Goal: Transaction & Acquisition: Book appointment/travel/reservation

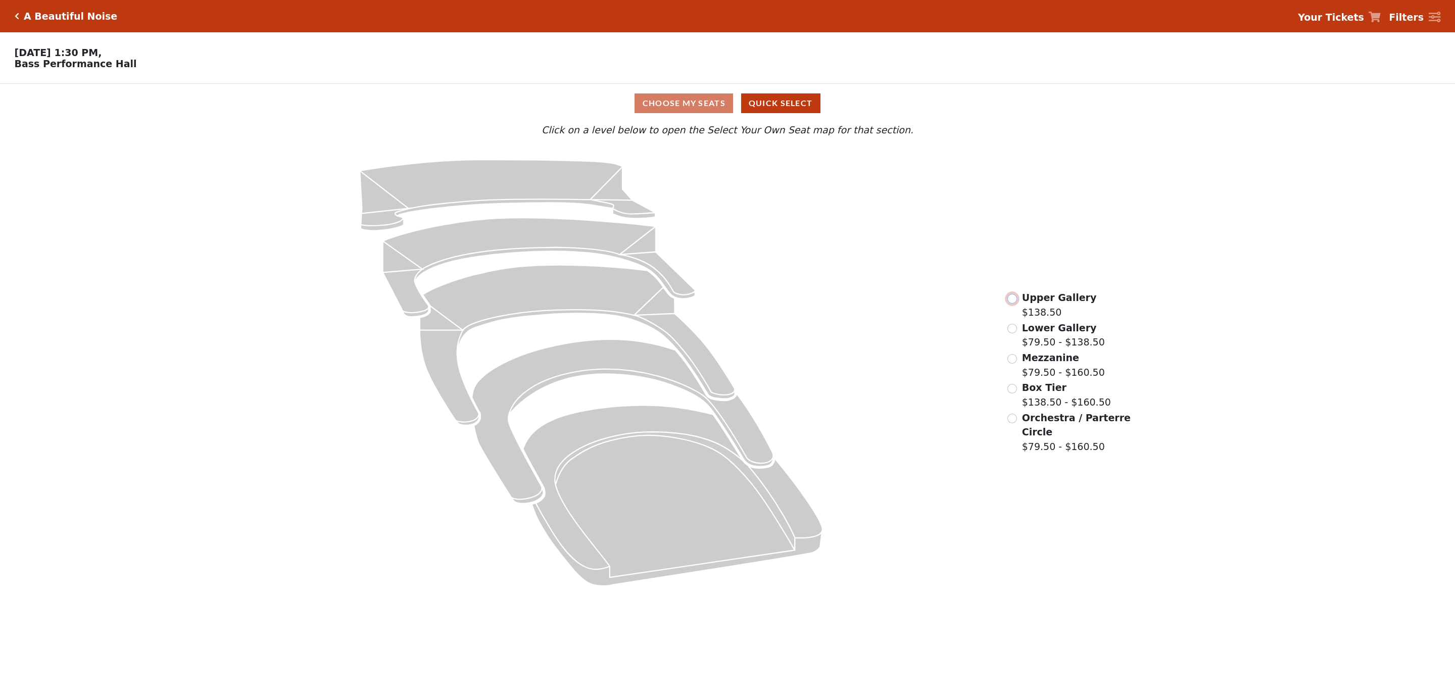
click at [1014, 303] on input "radio" at bounding box center [1012, 299] width 10 height 10
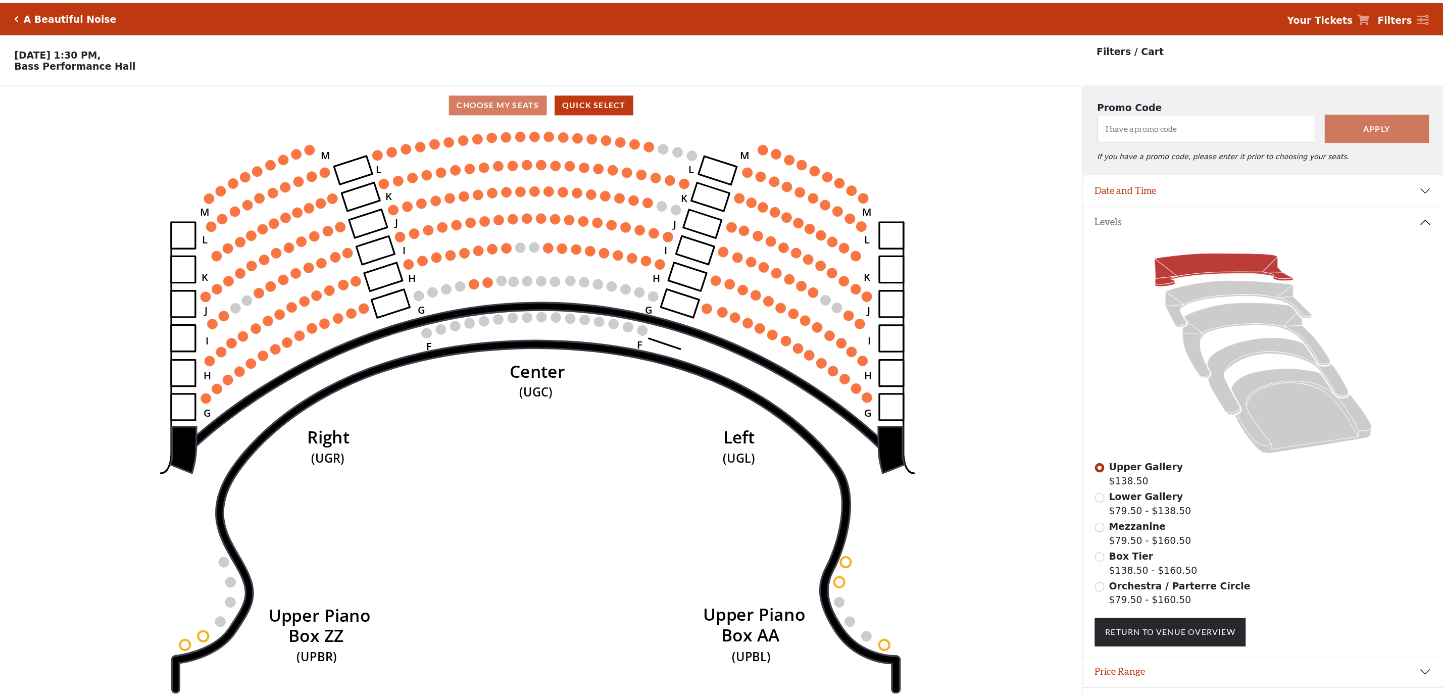
scroll to position [29, 0]
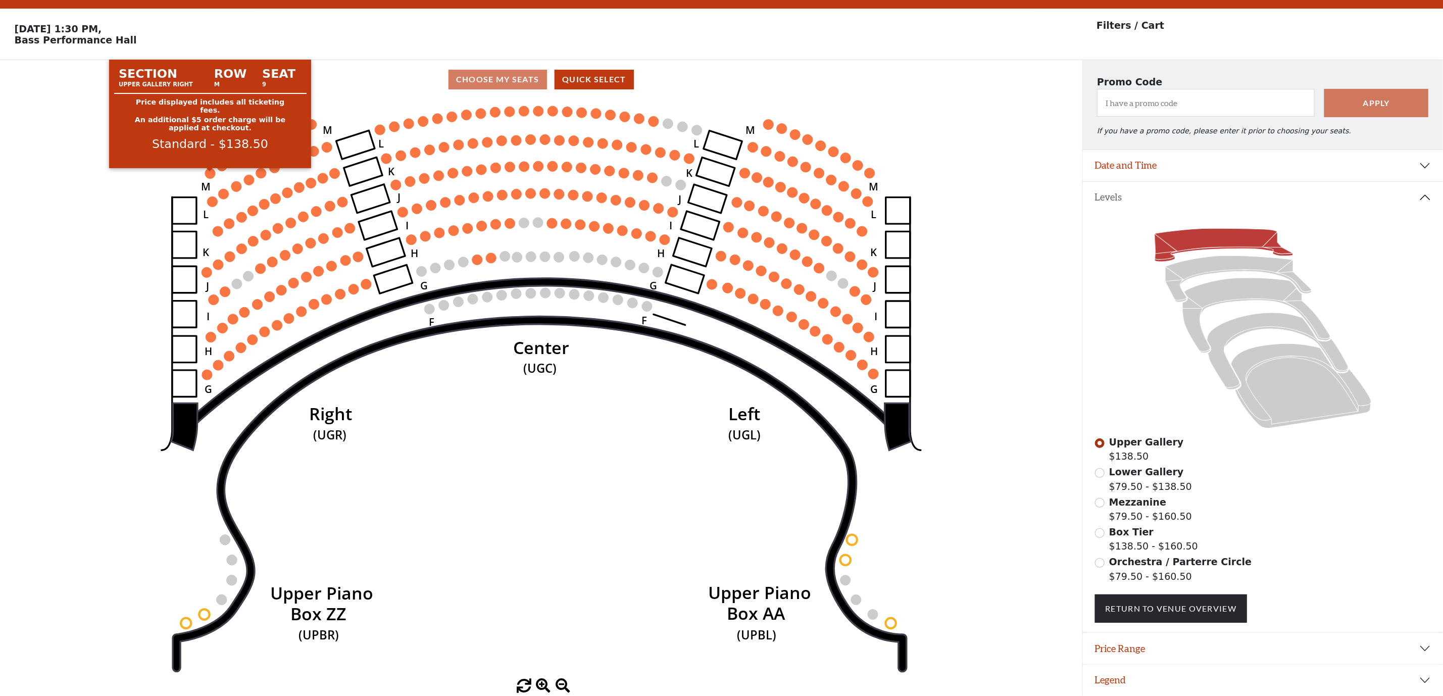
click at [212, 168] on circle at bounding box center [210, 173] width 10 height 10
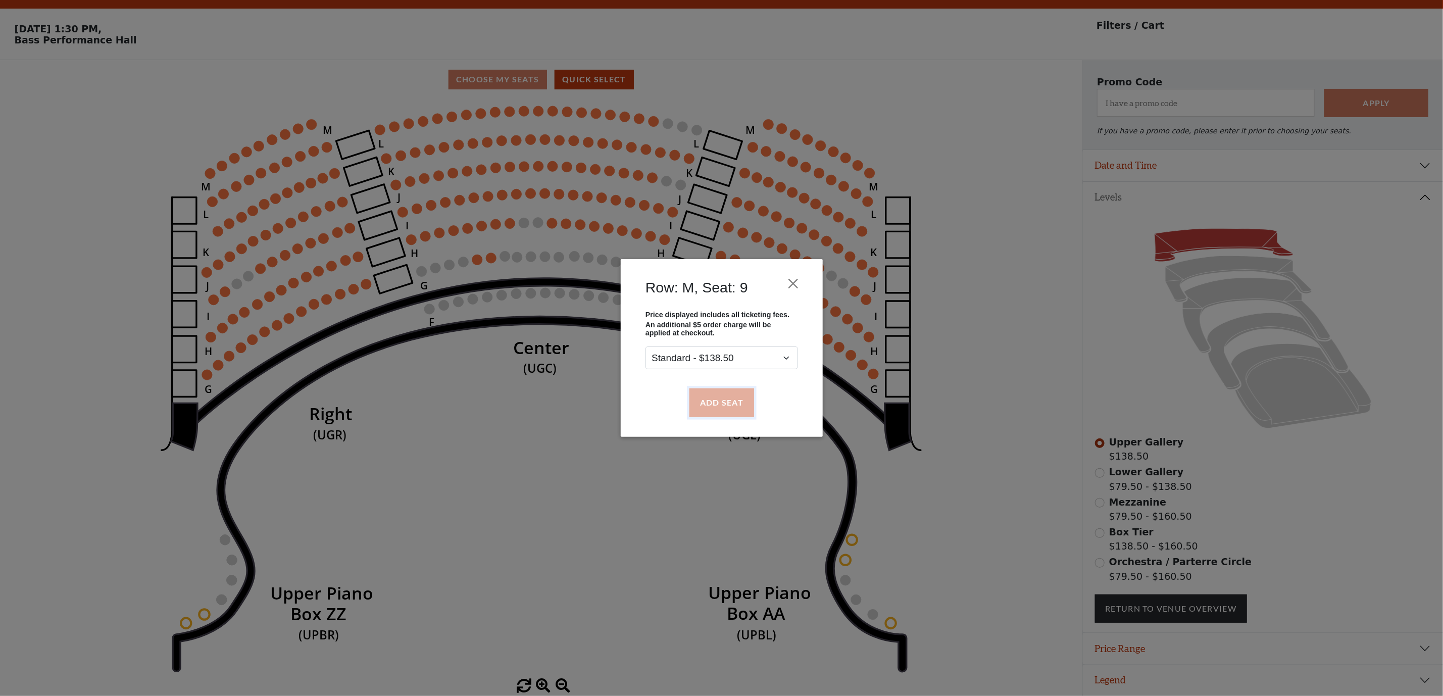
click at [732, 399] on button "Add Seat" at bounding box center [721, 402] width 65 height 28
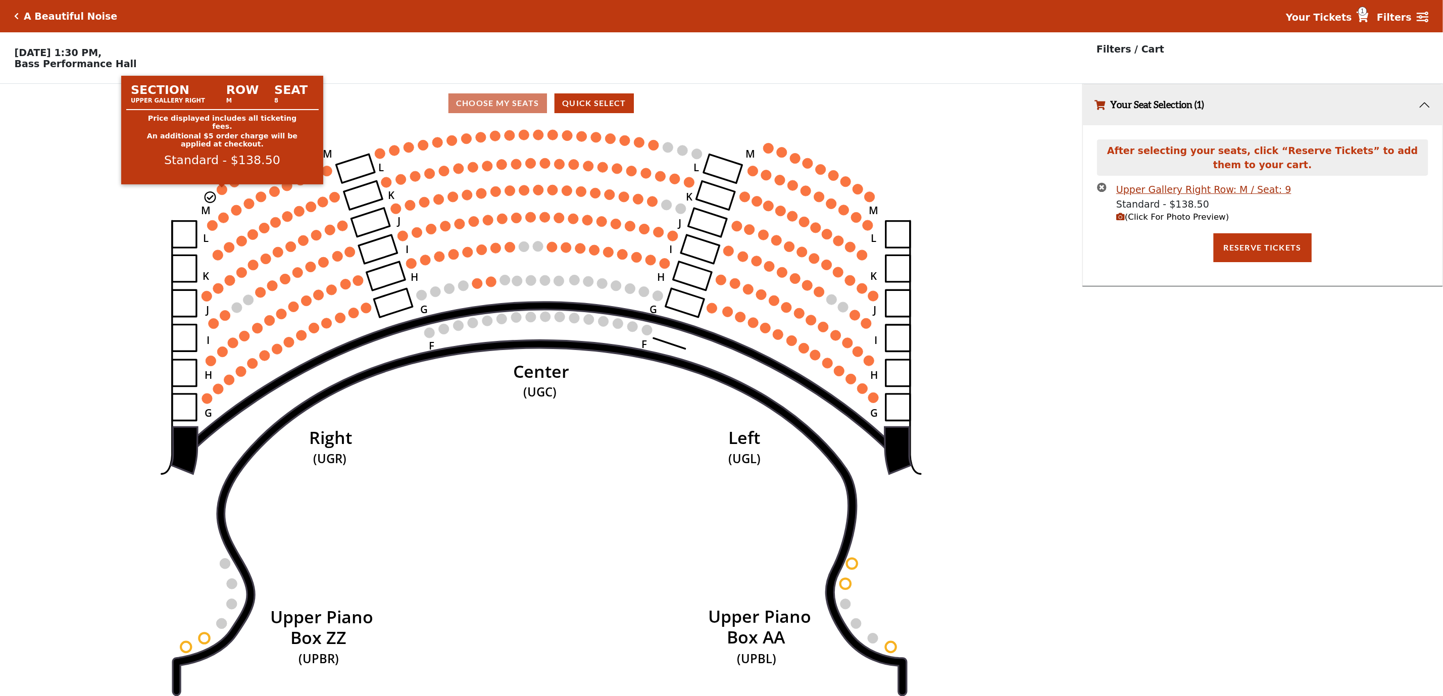
click at [217, 191] on circle at bounding box center [222, 189] width 10 height 10
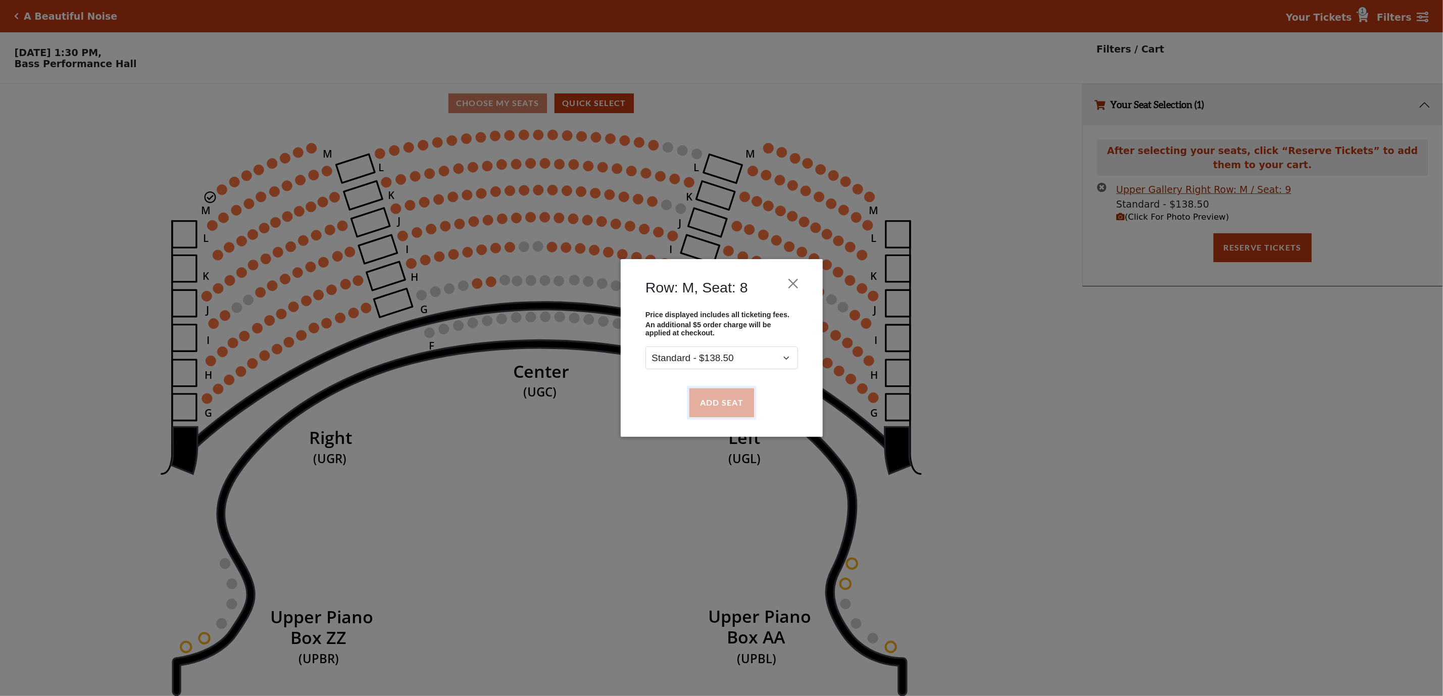
click at [718, 400] on button "Add Seat" at bounding box center [721, 402] width 65 height 28
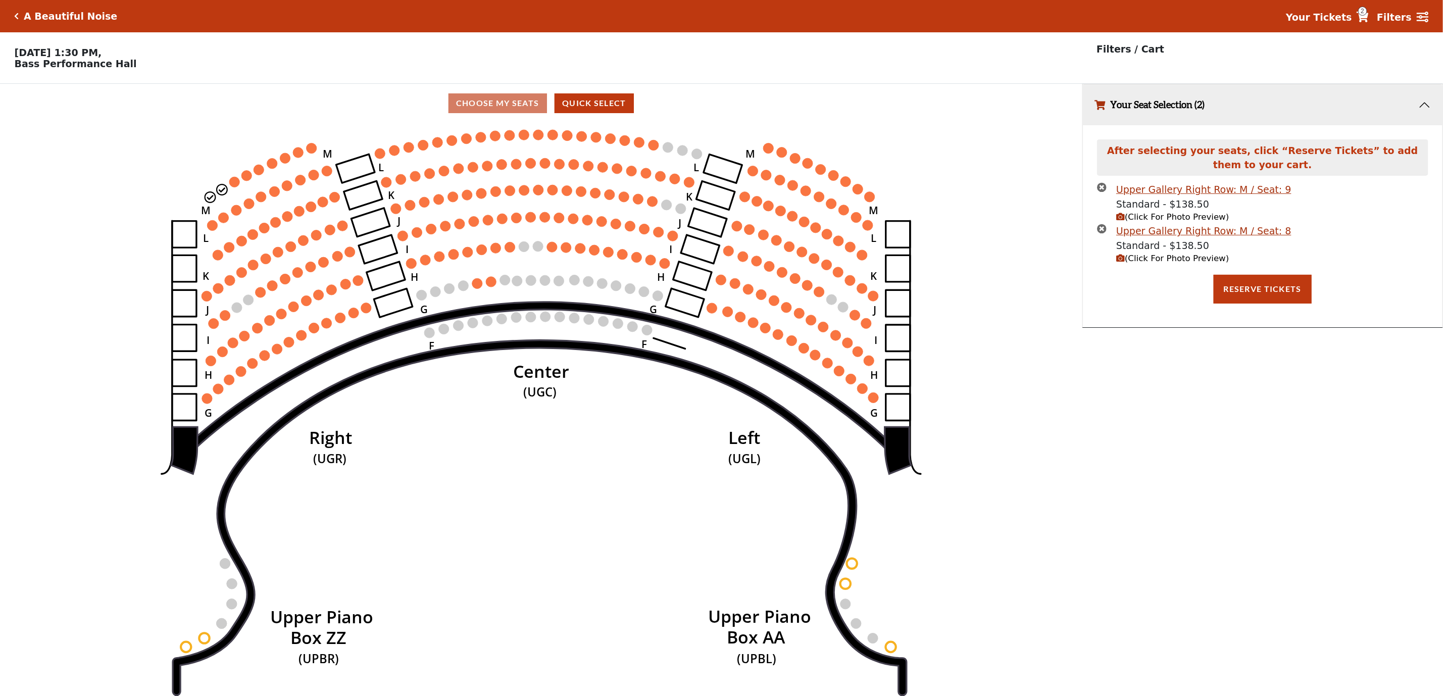
click at [1103, 192] on icon "button" at bounding box center [1102, 187] width 10 height 10
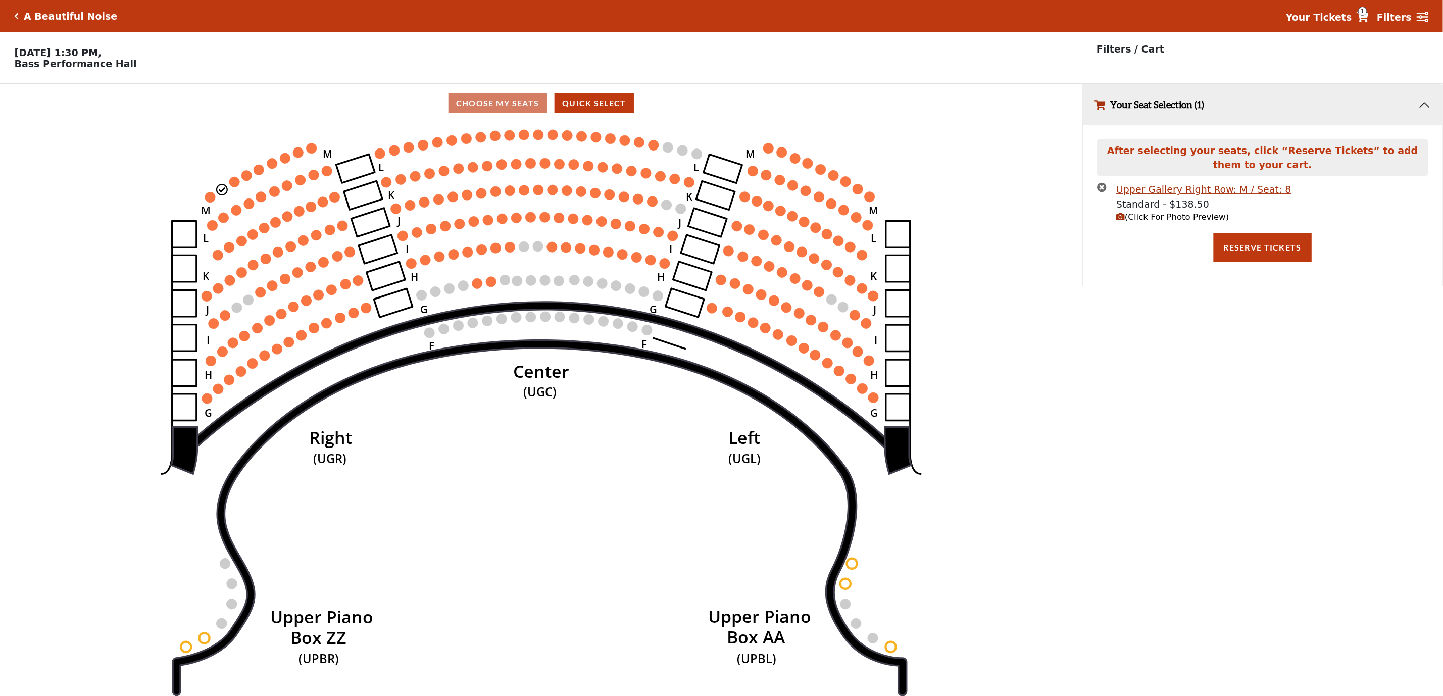
click at [1103, 192] on icon "button" at bounding box center [1102, 187] width 10 height 10
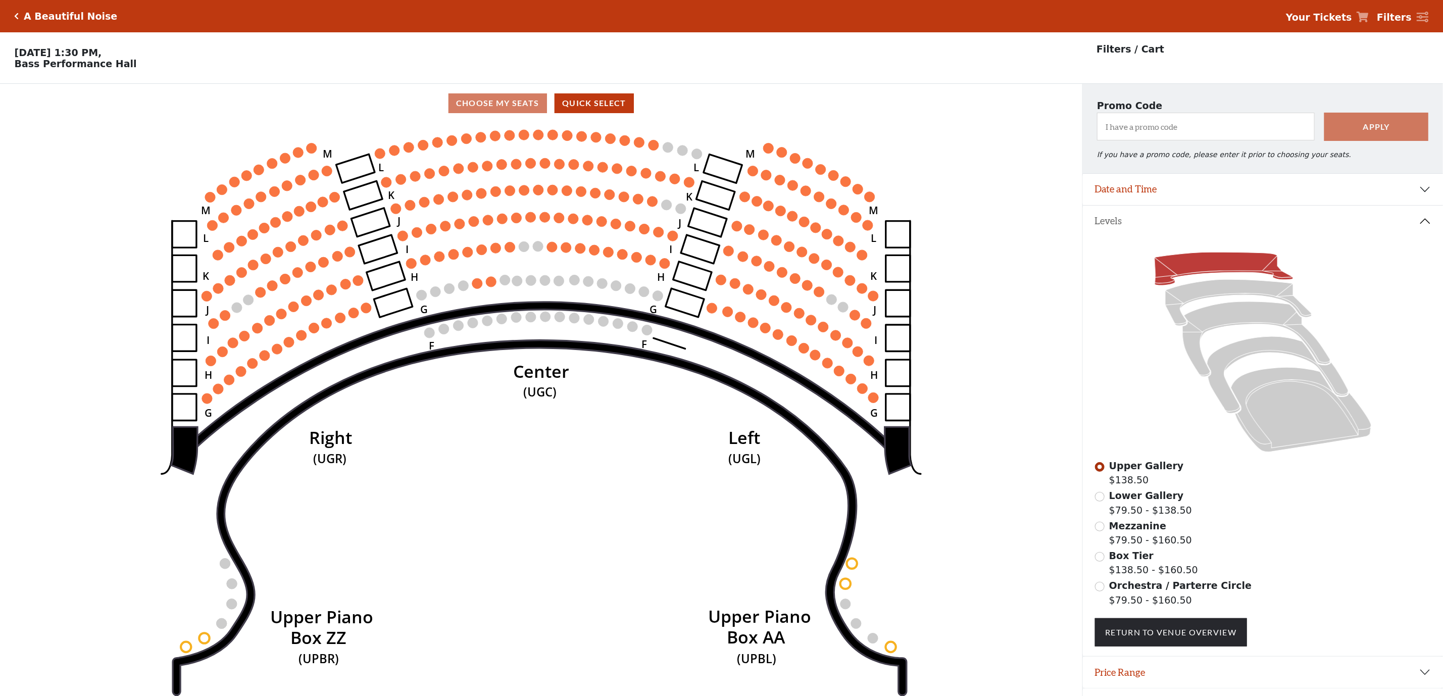
scroll to position [29, 0]
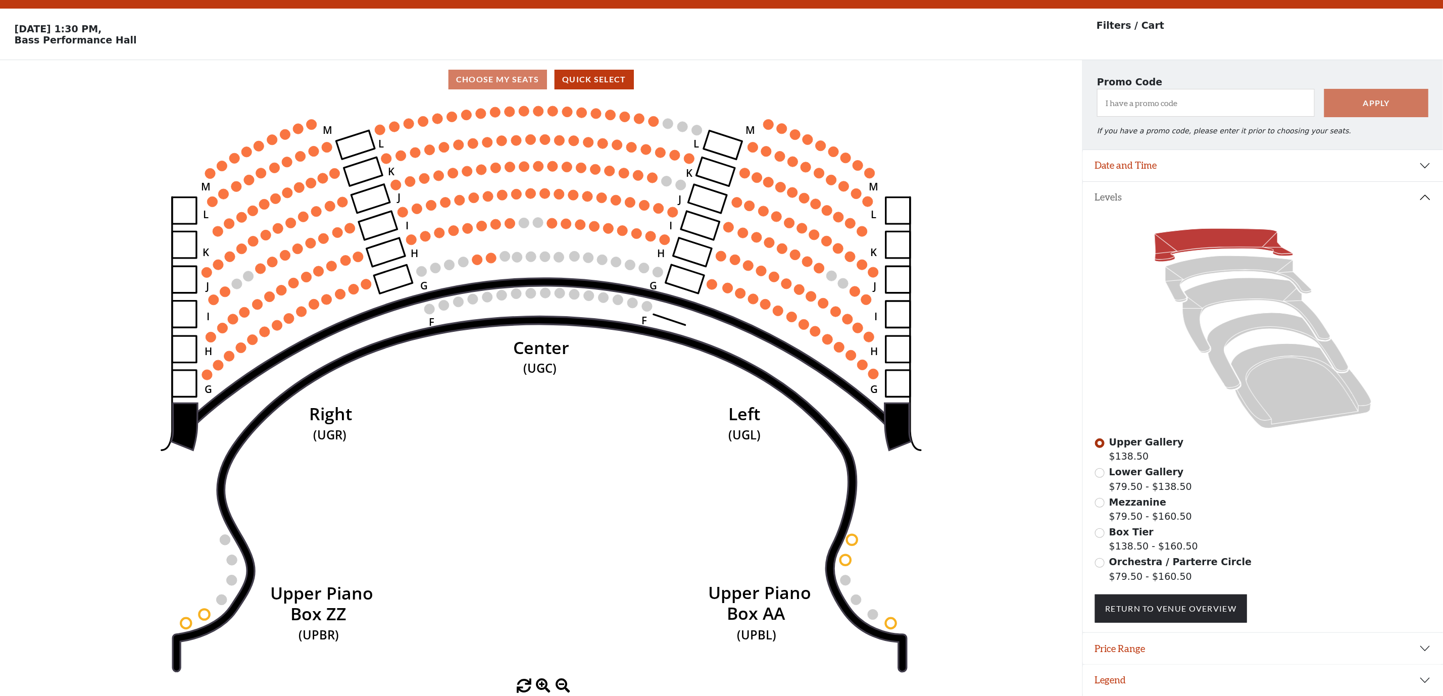
click at [211, 173] on circle at bounding box center [210, 173] width 10 height 10
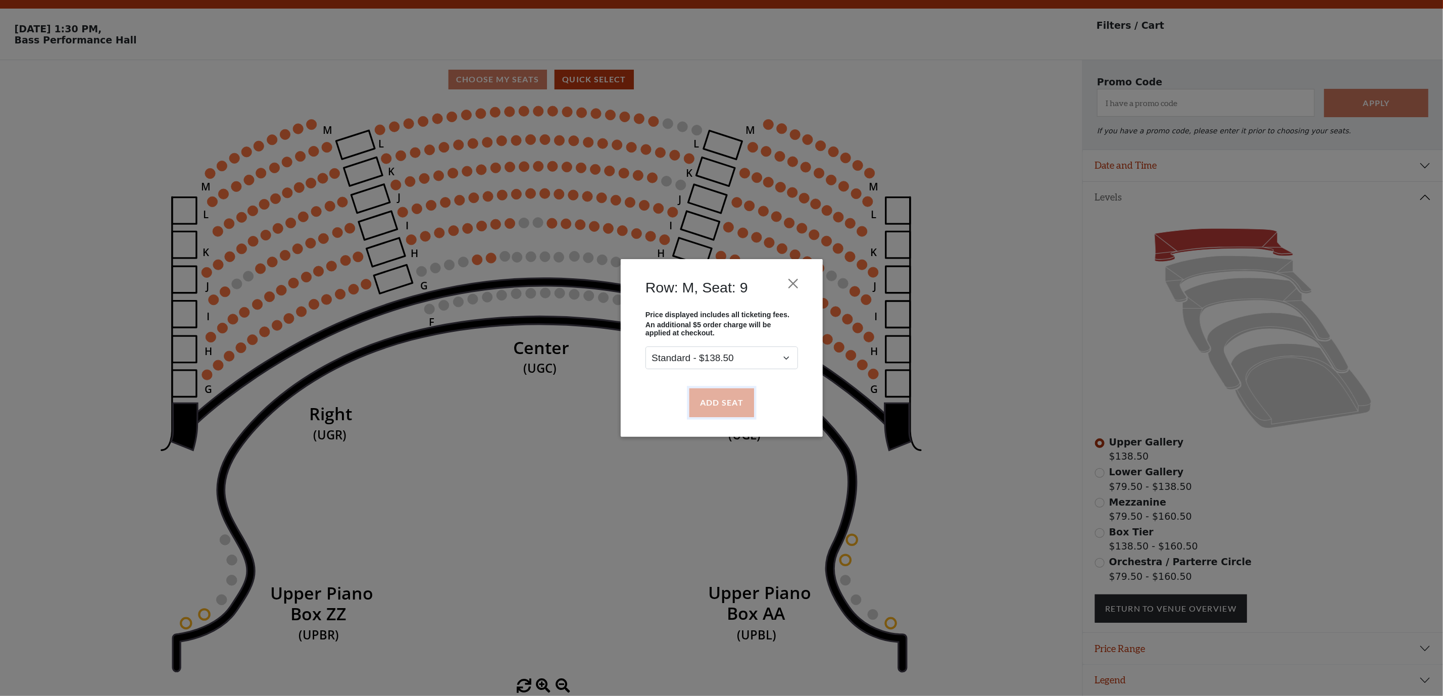
click at [729, 406] on button "Add Seat" at bounding box center [721, 402] width 65 height 28
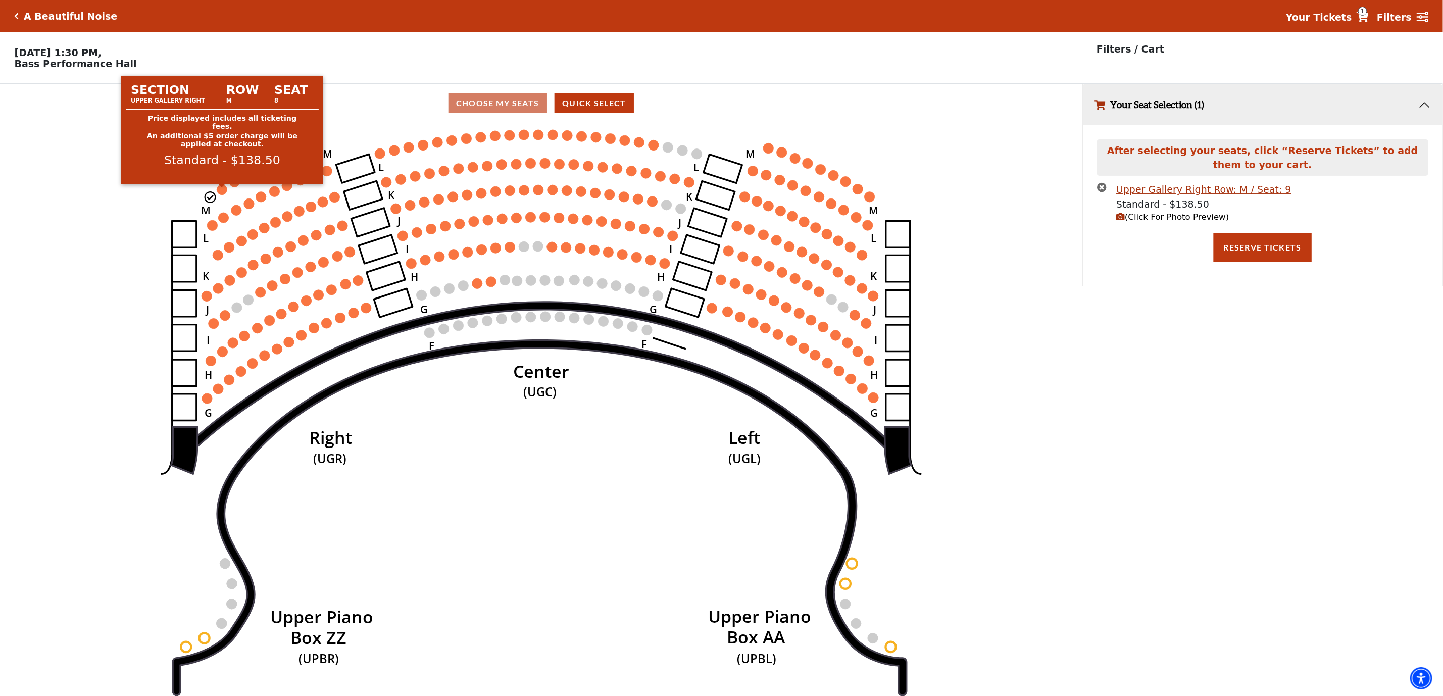
click at [224, 190] on circle at bounding box center [222, 189] width 10 height 10
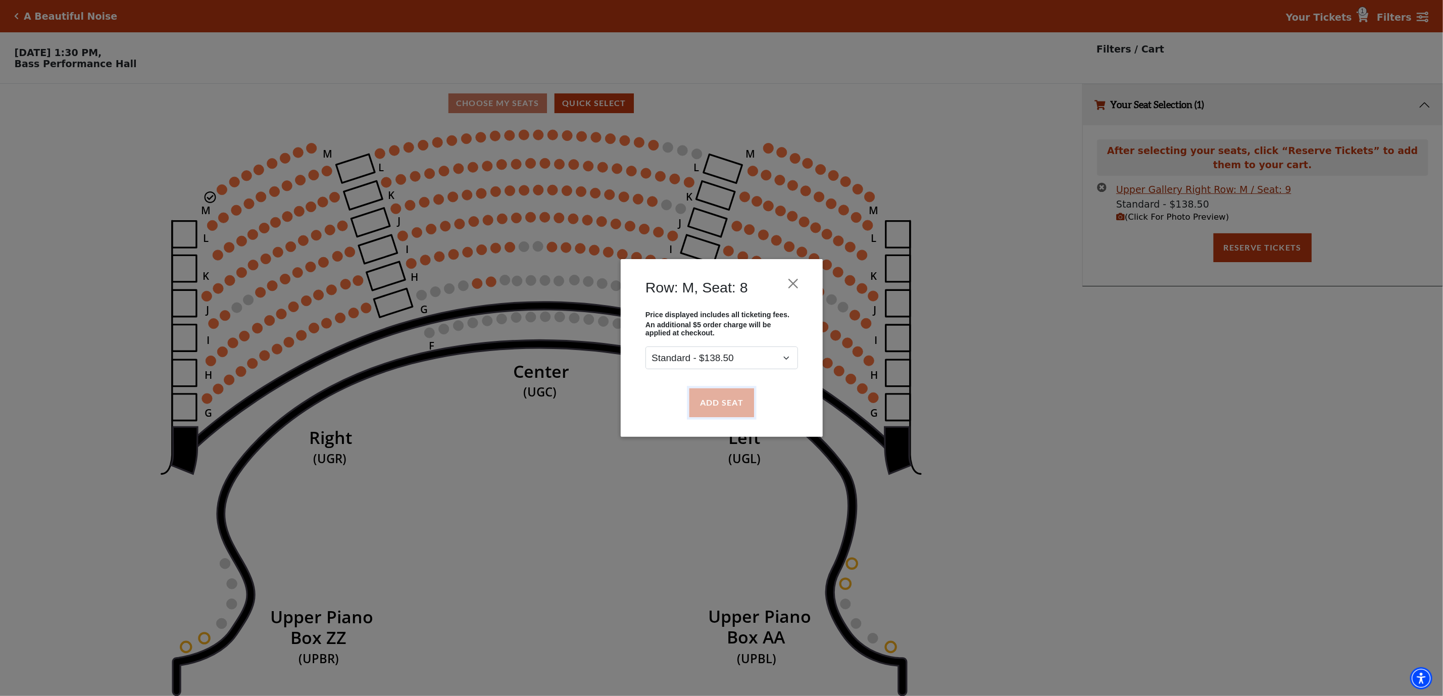
click at [704, 400] on button "Add Seat" at bounding box center [721, 402] width 65 height 28
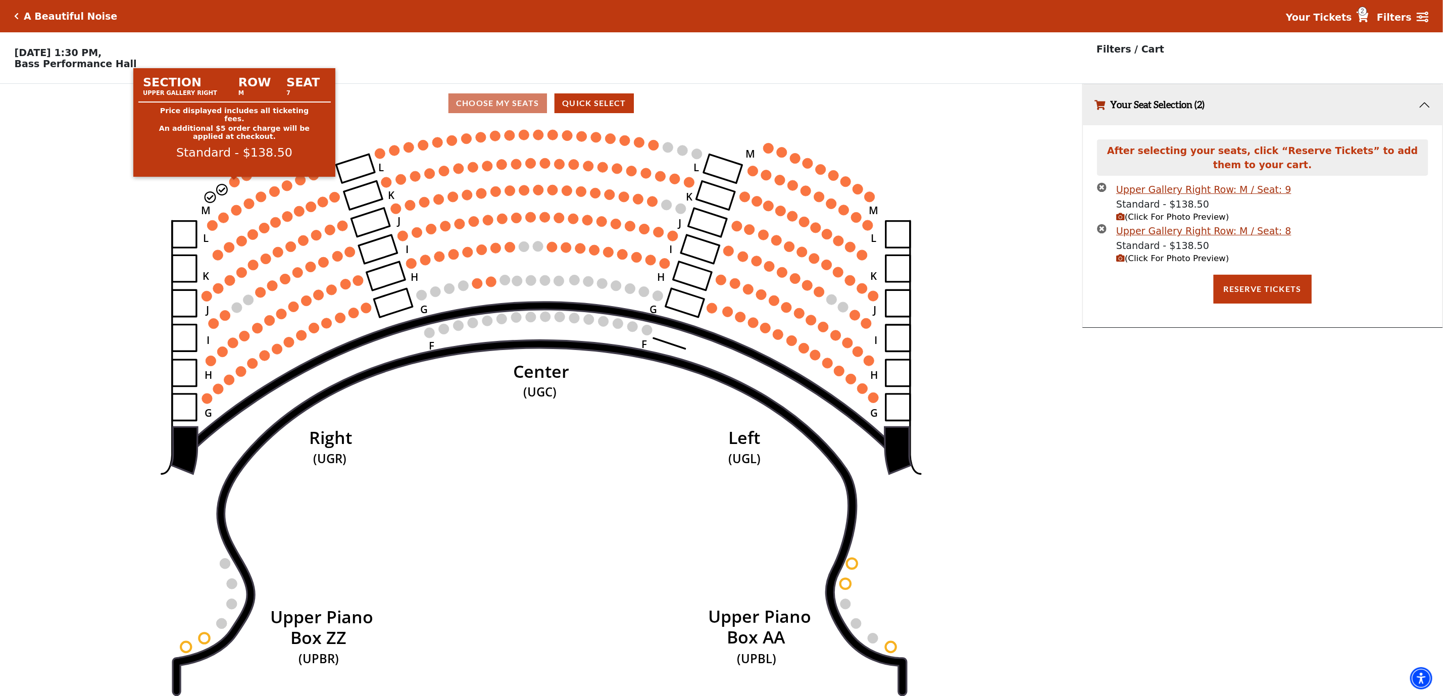
click at [232, 187] on circle at bounding box center [234, 182] width 10 height 10
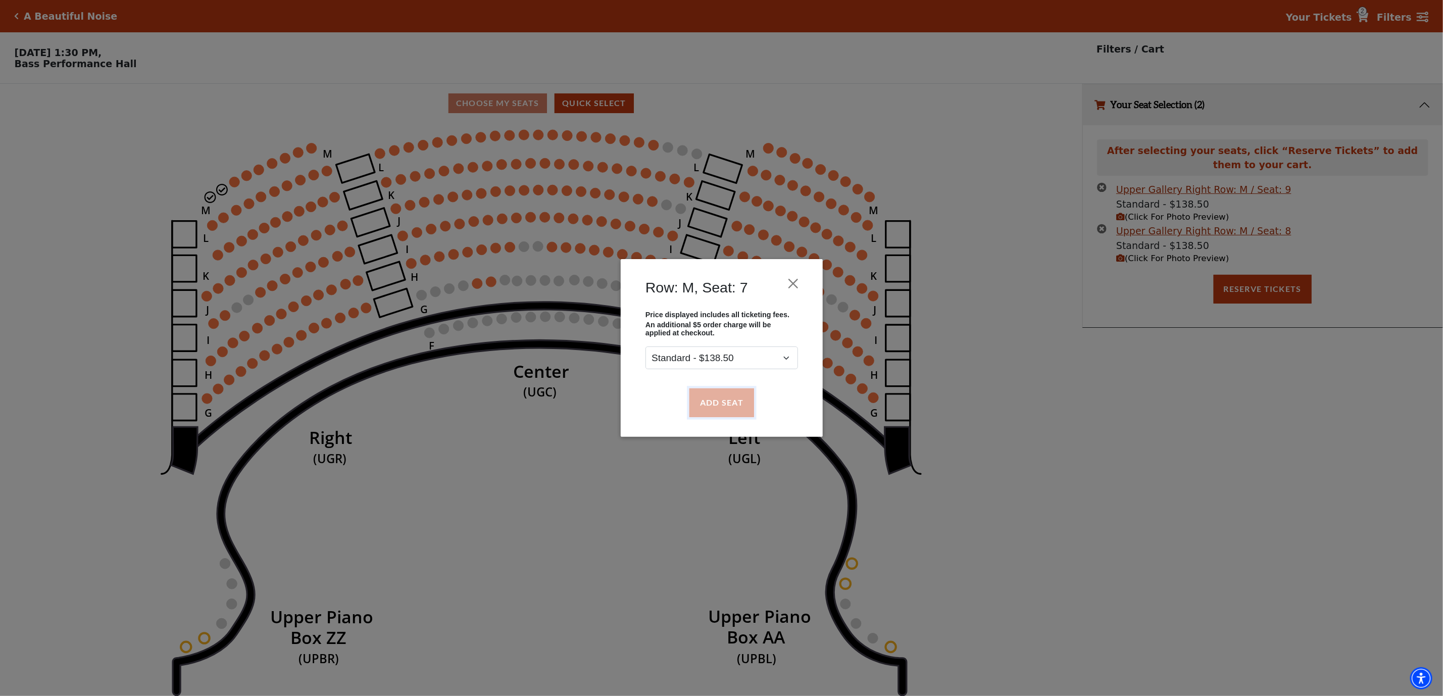
click at [706, 409] on button "Add Seat" at bounding box center [721, 402] width 65 height 28
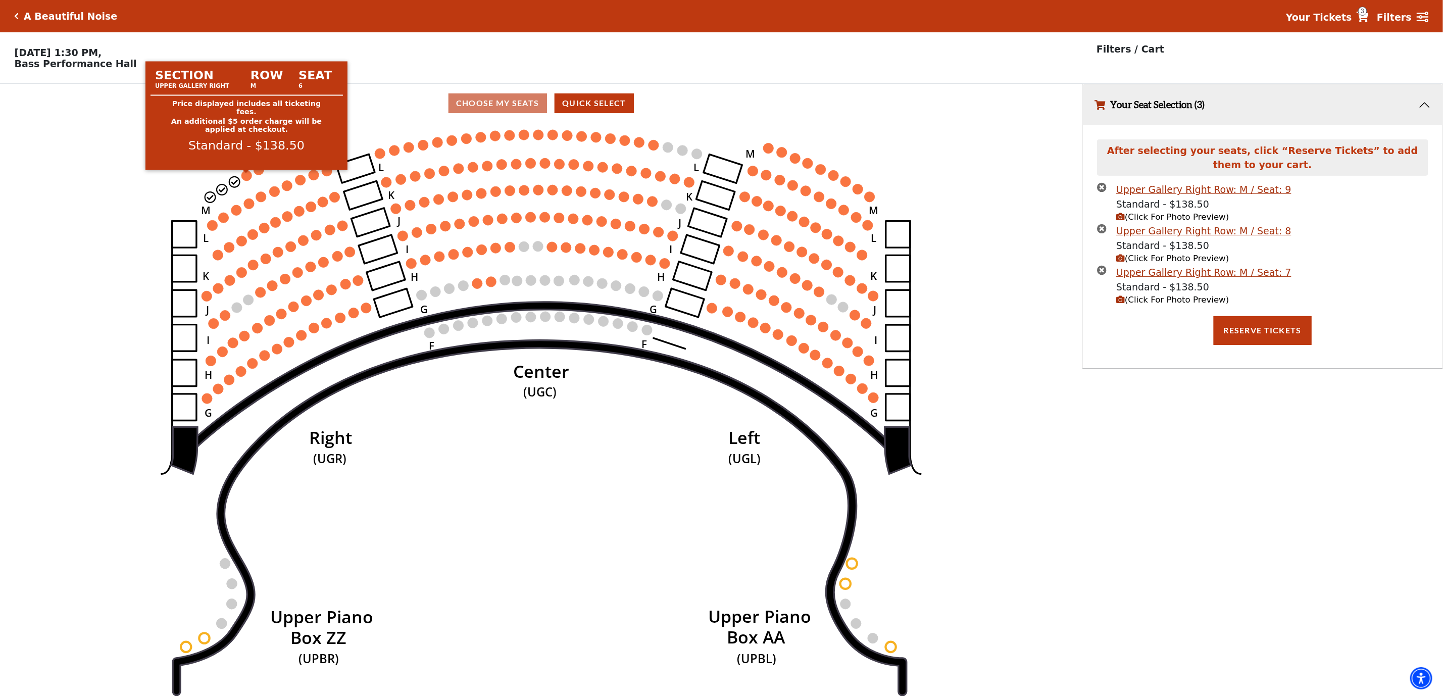
click at [244, 180] on circle at bounding box center [246, 175] width 10 height 10
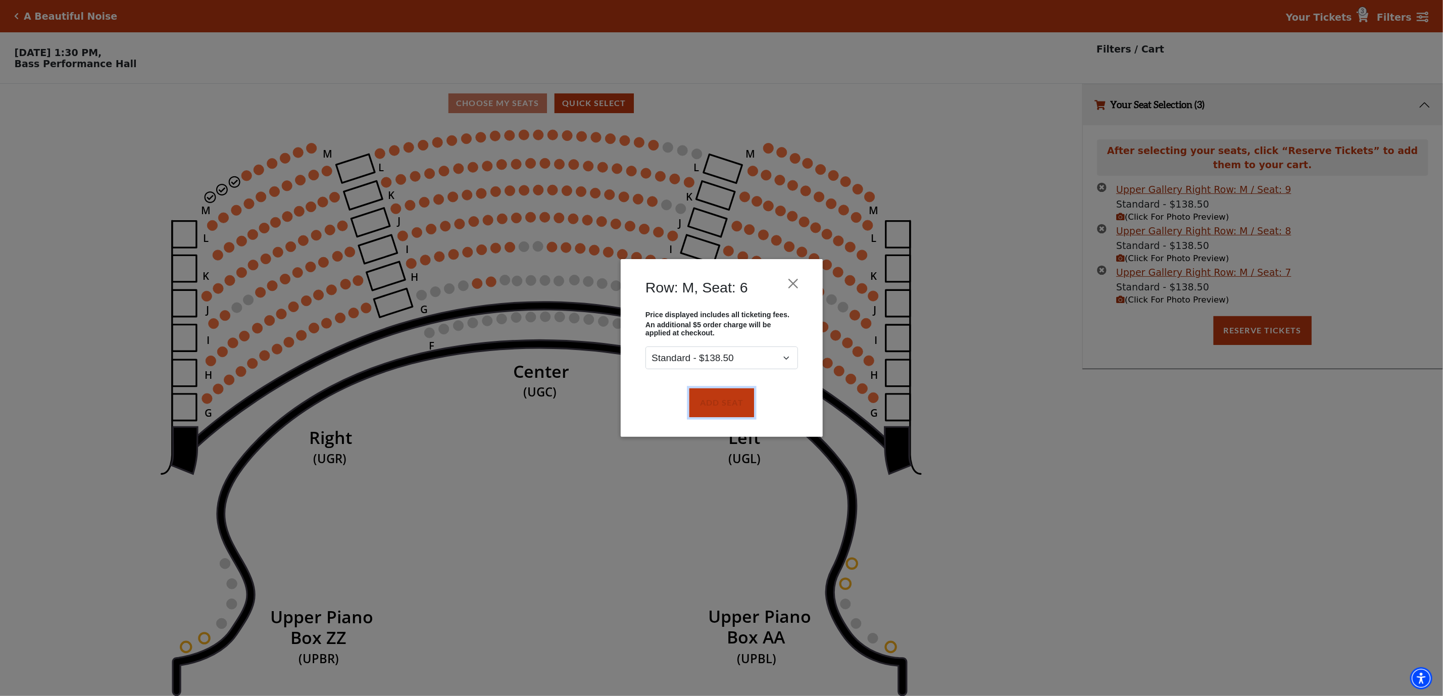
drag, startPoint x: 732, startPoint y: 393, endPoint x: 893, endPoint y: 382, distance: 161.0
click at [732, 393] on button "Add Seat" at bounding box center [721, 402] width 65 height 28
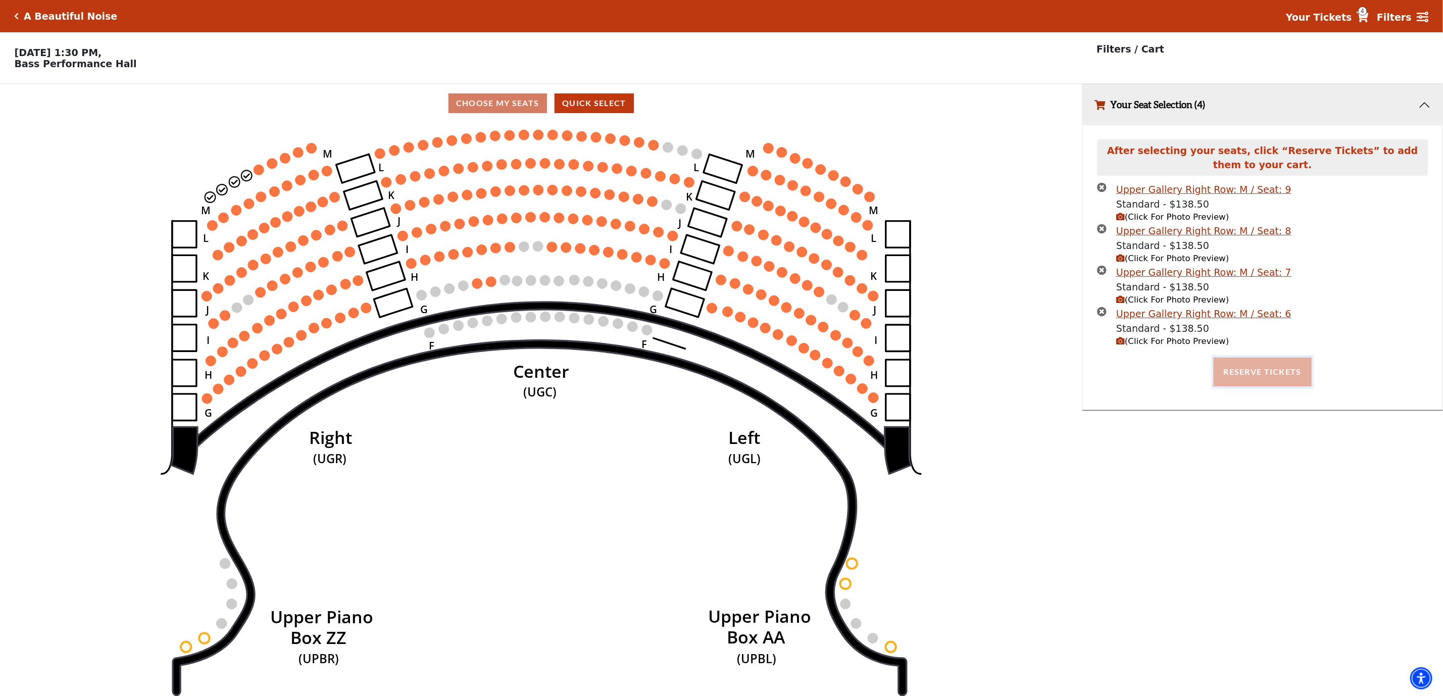
click at [1274, 373] on button "Reserve Tickets" at bounding box center [1263, 372] width 98 height 28
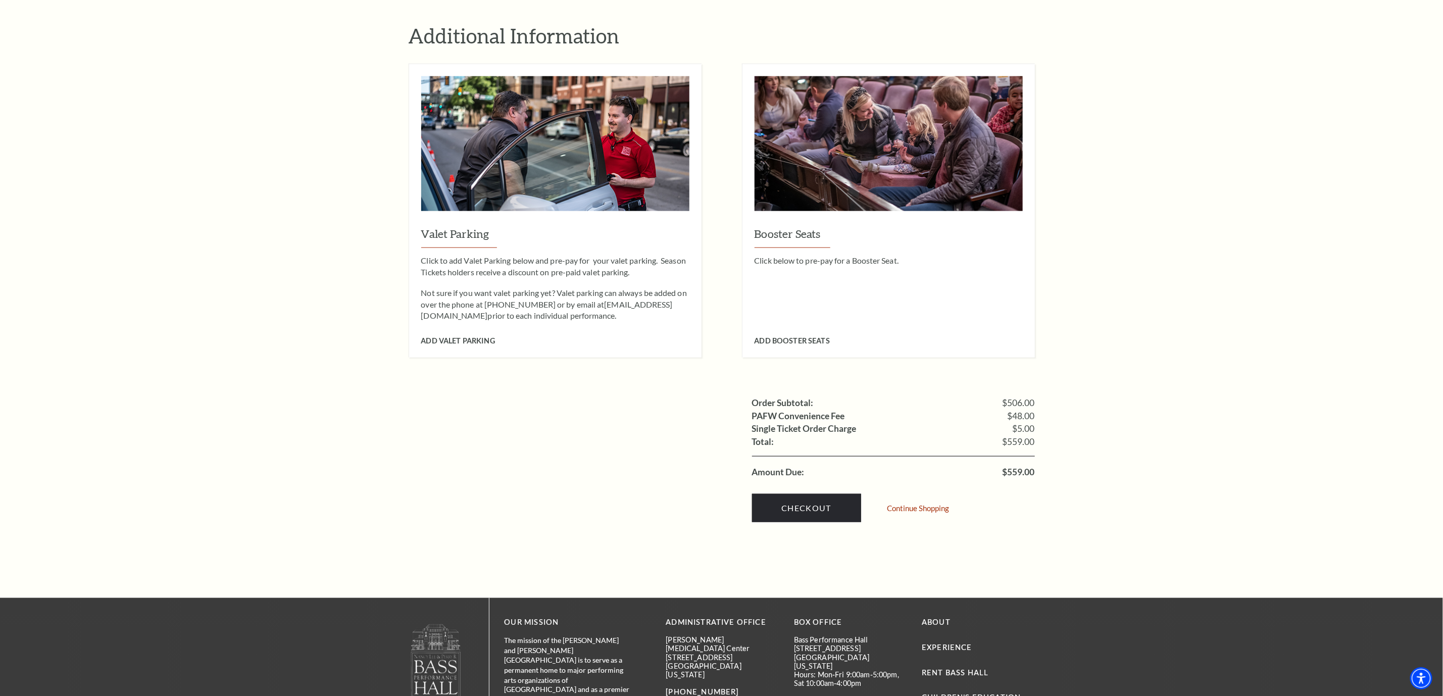
scroll to position [303, 0]
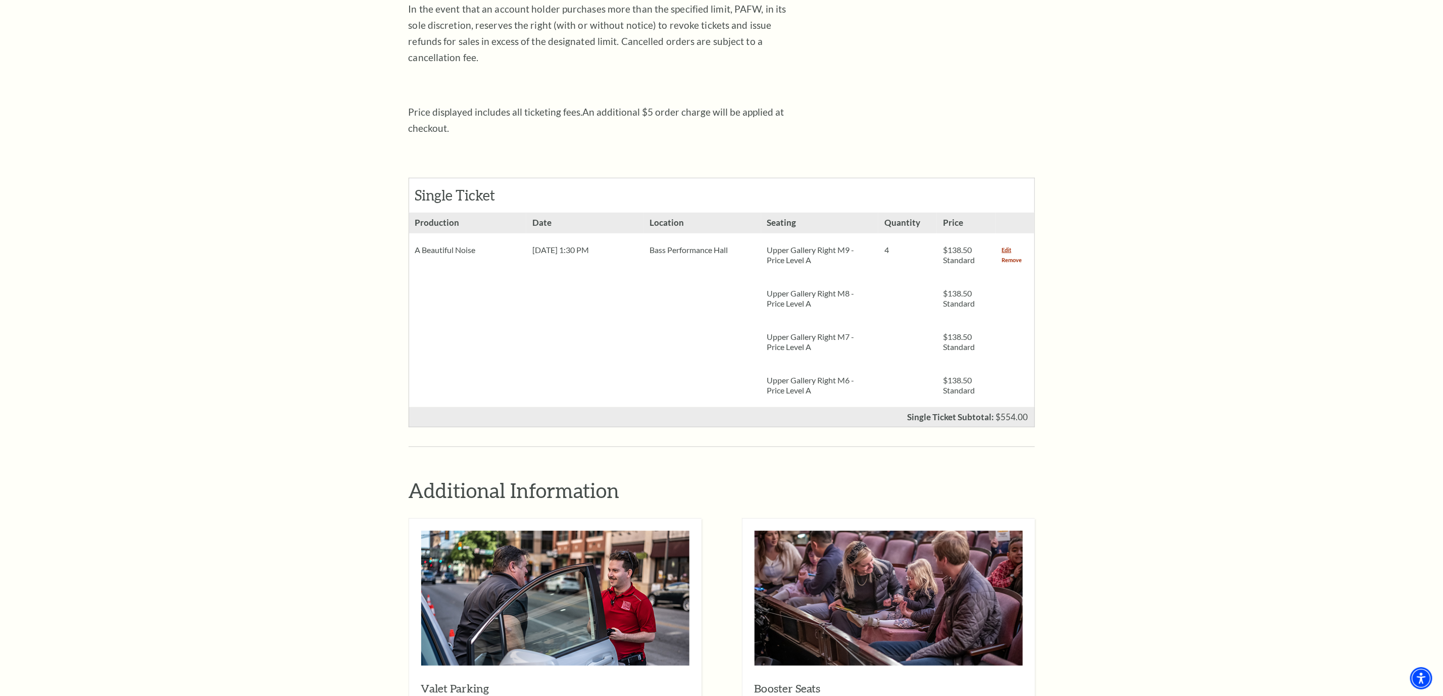
click at [1005, 255] on link "Remove" at bounding box center [1012, 260] width 20 height 10
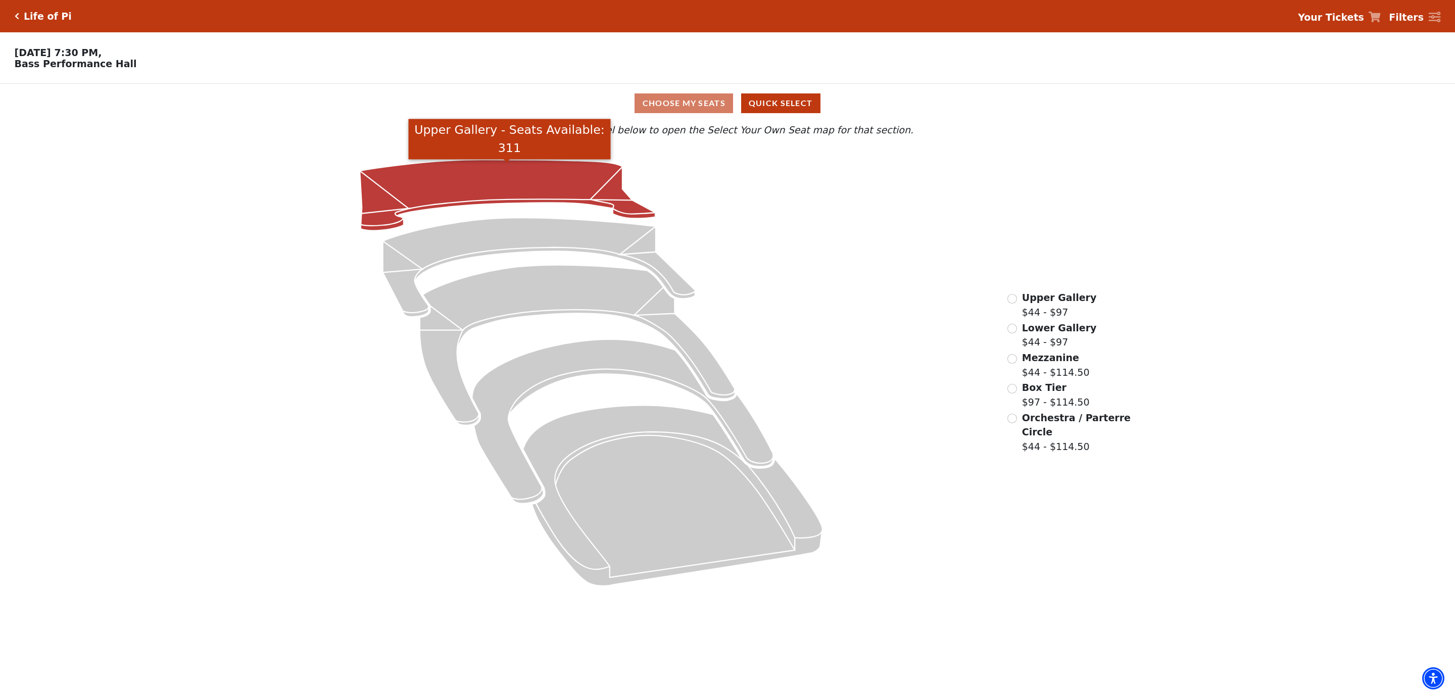
click at [460, 203] on icon "Upper Gallery - Seats Available: 311" at bounding box center [508, 195] width 296 height 71
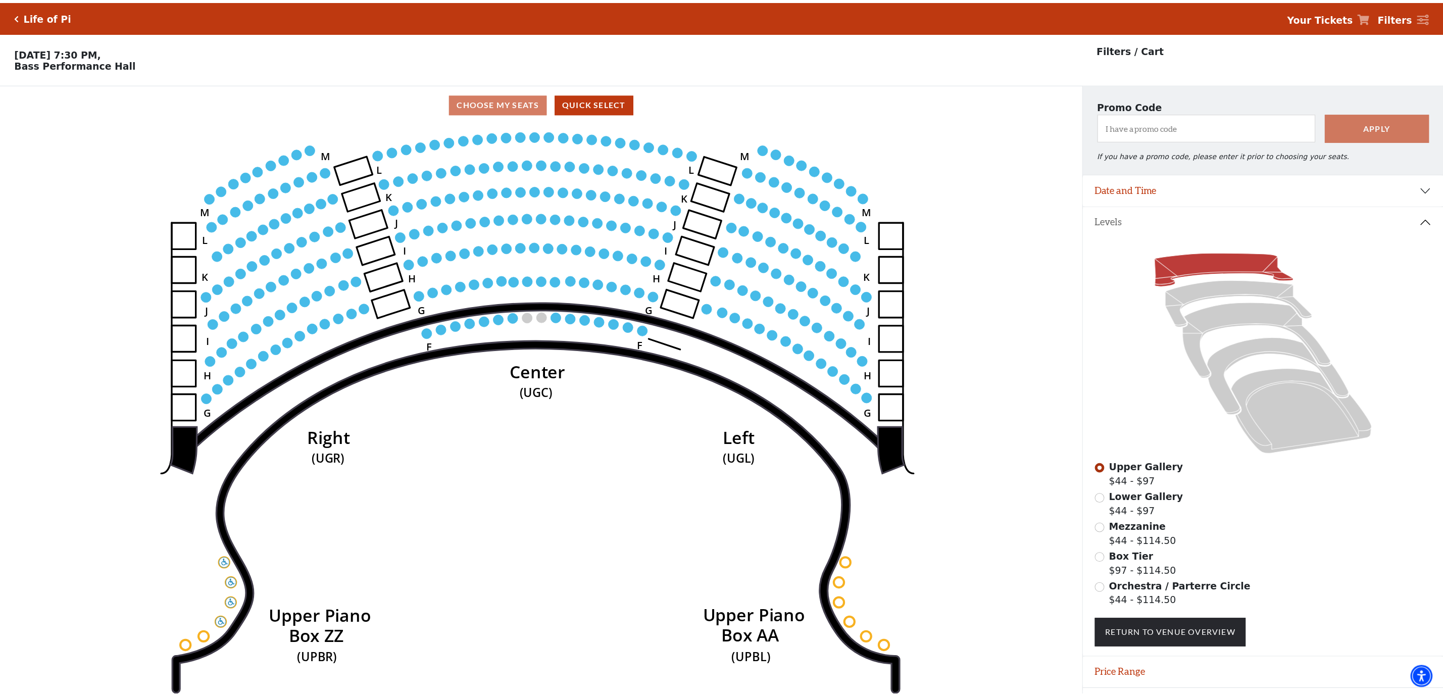
scroll to position [29, 0]
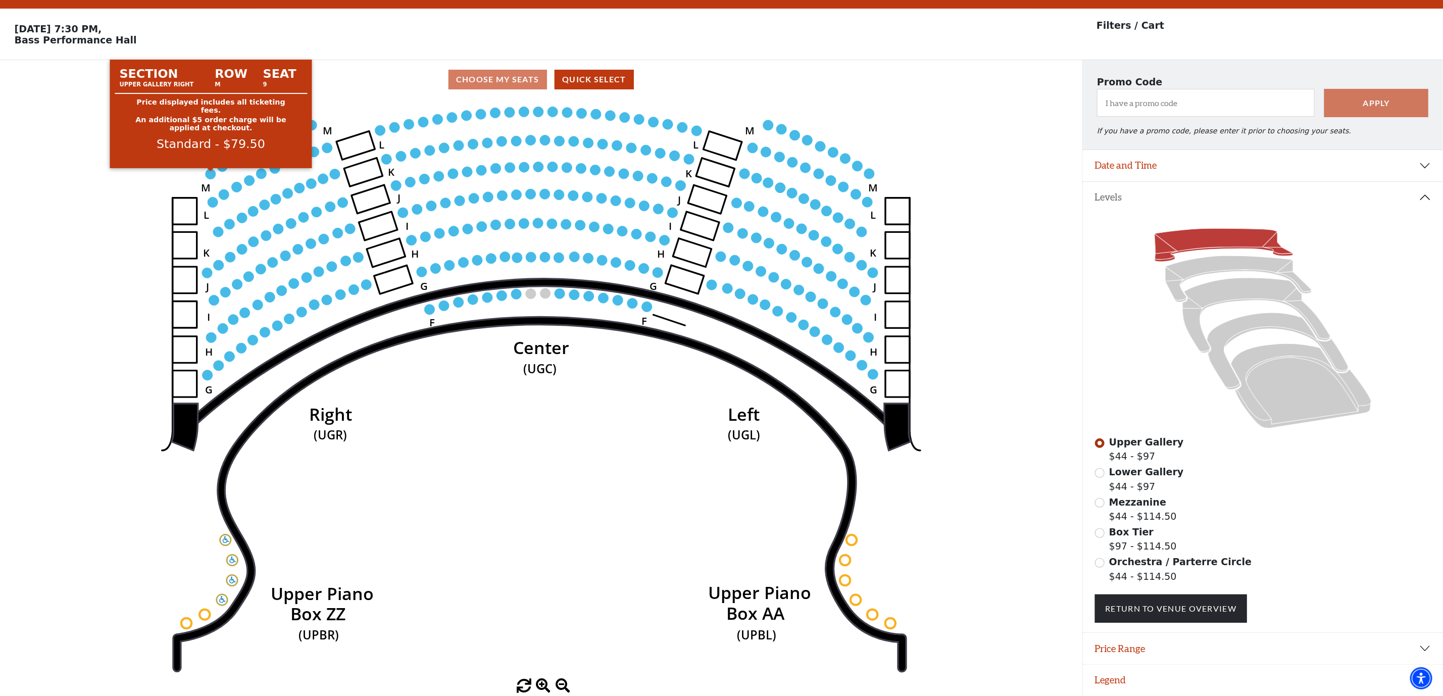
click at [211, 171] on circle at bounding box center [211, 174] width 10 height 10
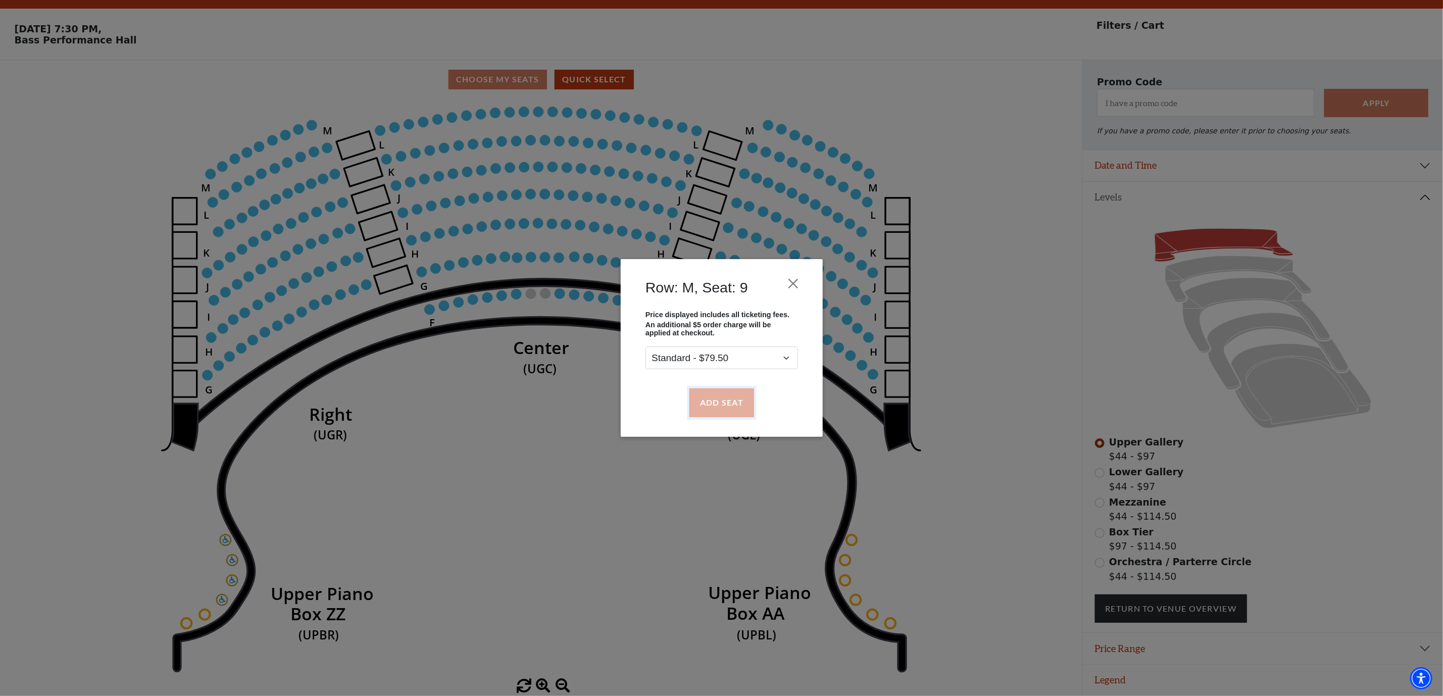
click at [716, 404] on button "Add Seat" at bounding box center [721, 402] width 65 height 28
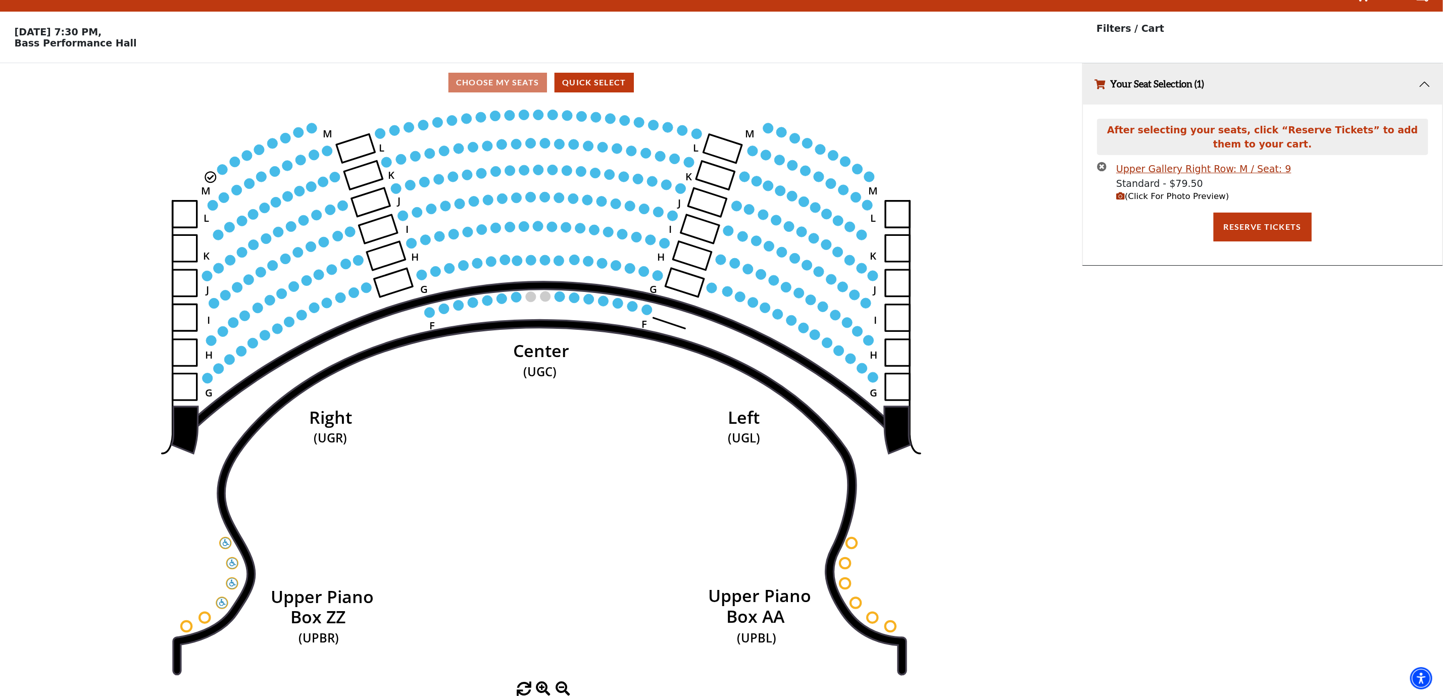
scroll to position [0, 0]
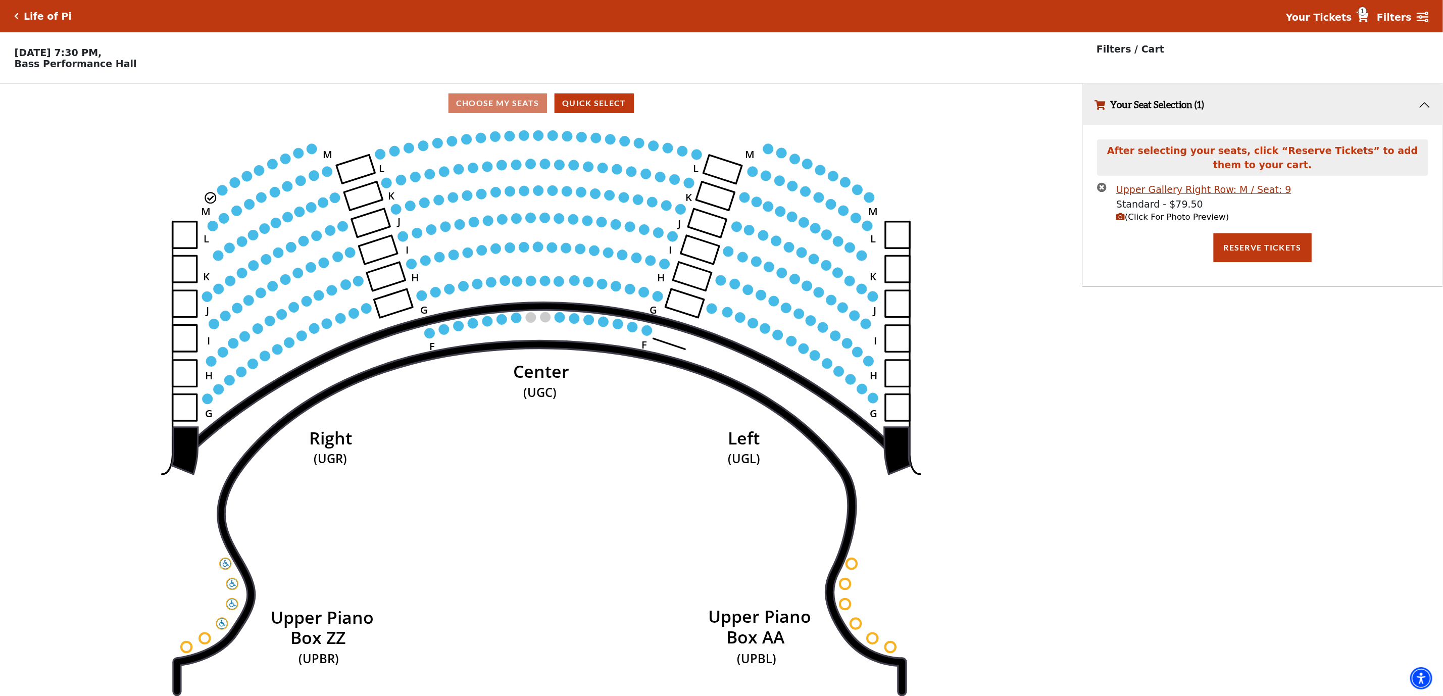
click at [223, 195] on circle at bounding box center [222, 190] width 10 height 10
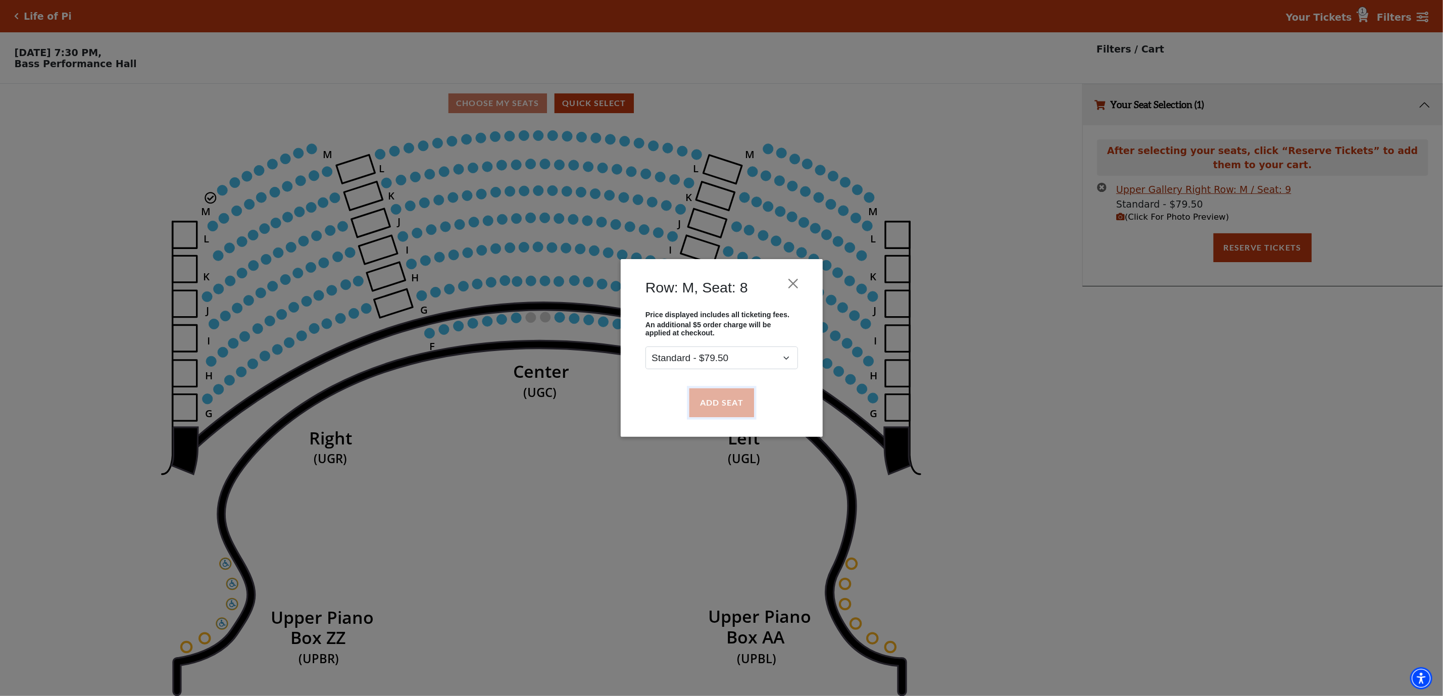
click at [726, 405] on button "Add Seat" at bounding box center [721, 402] width 65 height 28
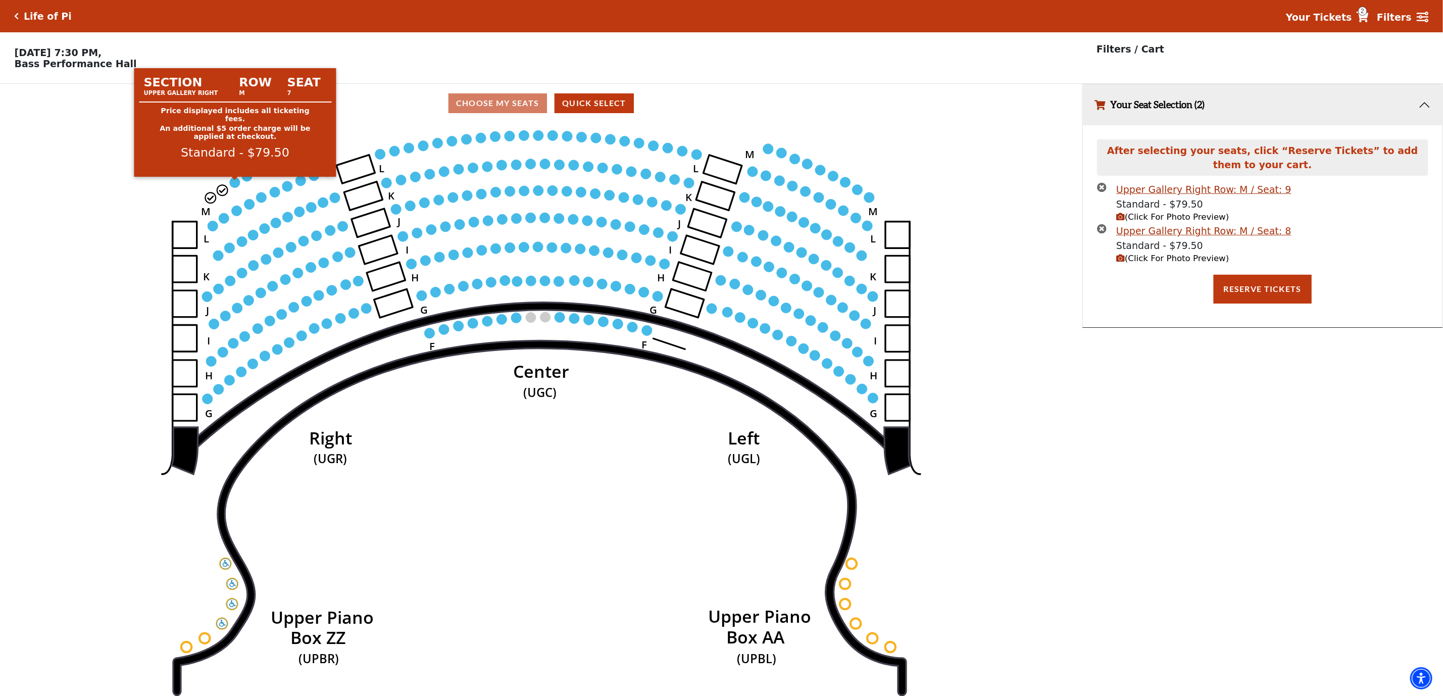
click at [232, 187] on circle at bounding box center [235, 182] width 10 height 10
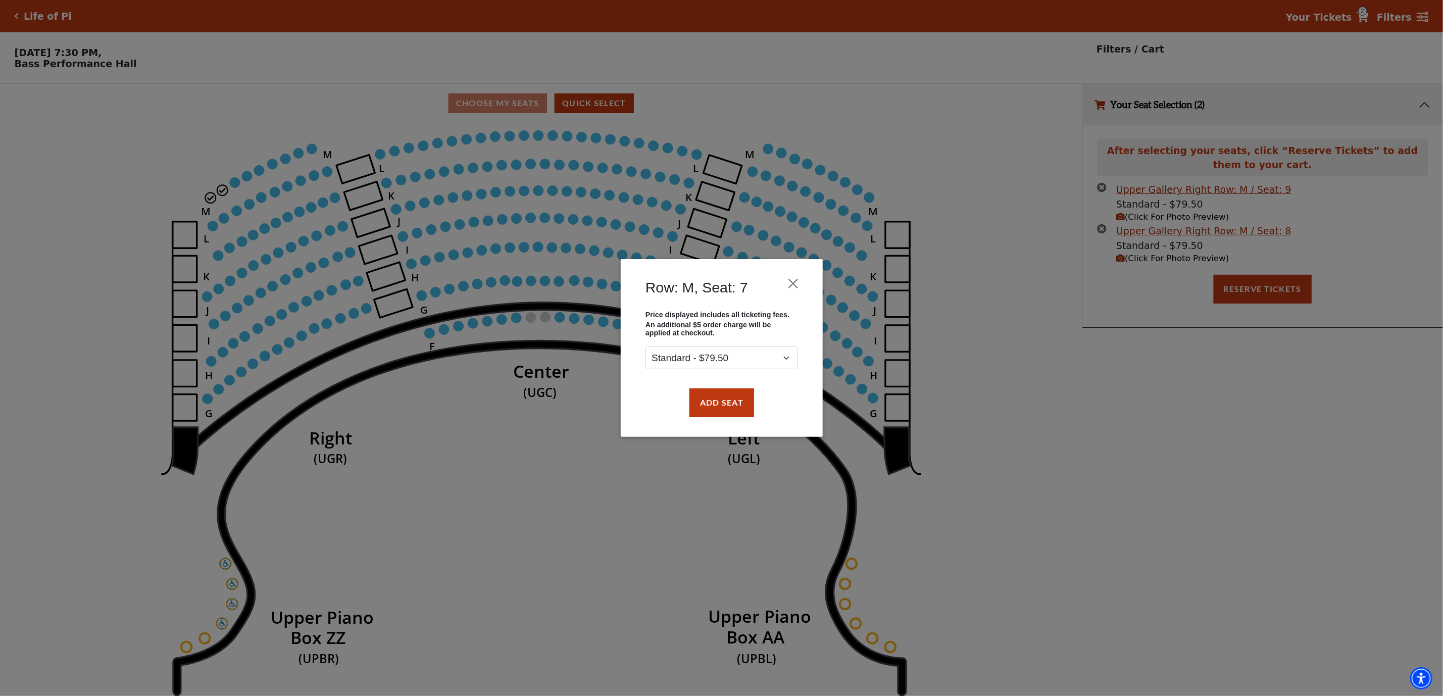
click at [221, 198] on div "Row: M, Seat: 7 Price displayed includes all ticketing fees. An additional $5 o…" at bounding box center [721, 348] width 1443 height 696
click at [221, 193] on div "Row: M, Seat: 7 Price displayed includes all ticketing fees. An additional $5 o…" at bounding box center [721, 348] width 1443 height 696
click at [794, 283] on button "Close" at bounding box center [793, 283] width 19 height 19
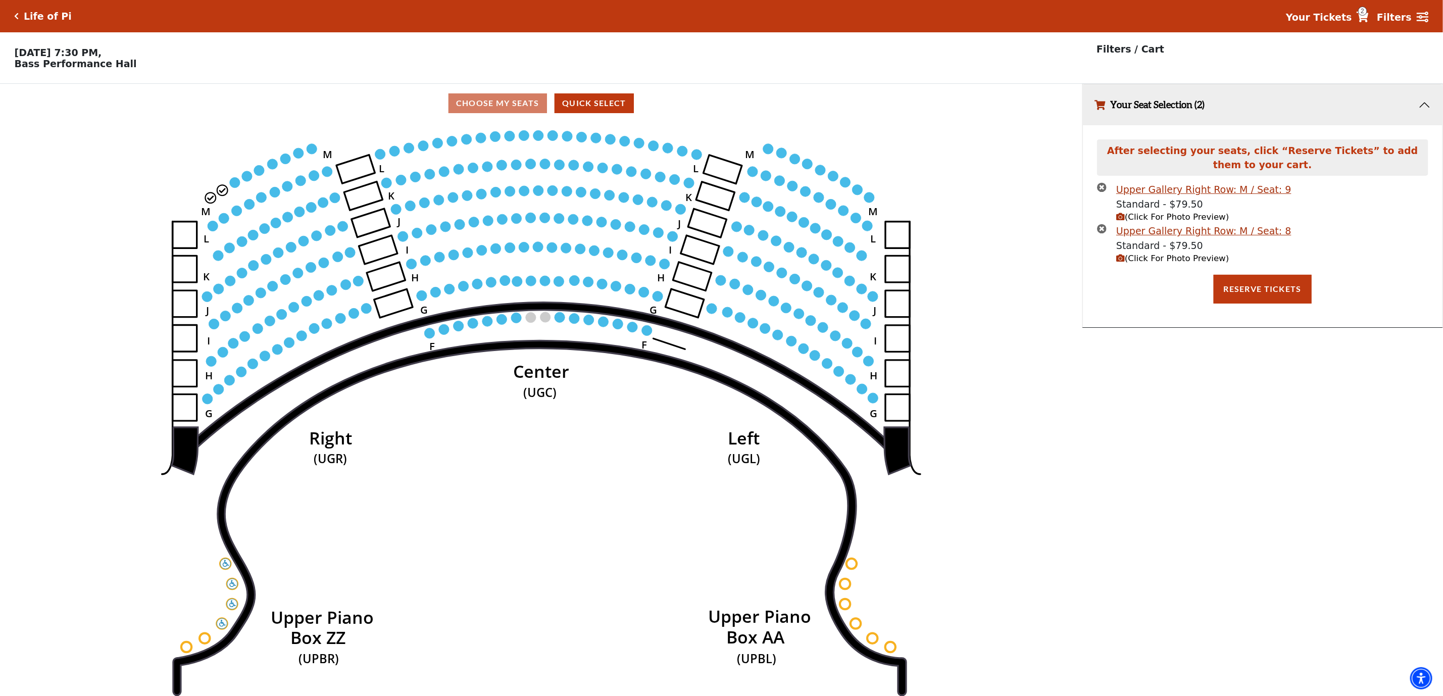
click at [1098, 188] on icon "times-circle" at bounding box center [1102, 187] width 10 height 10
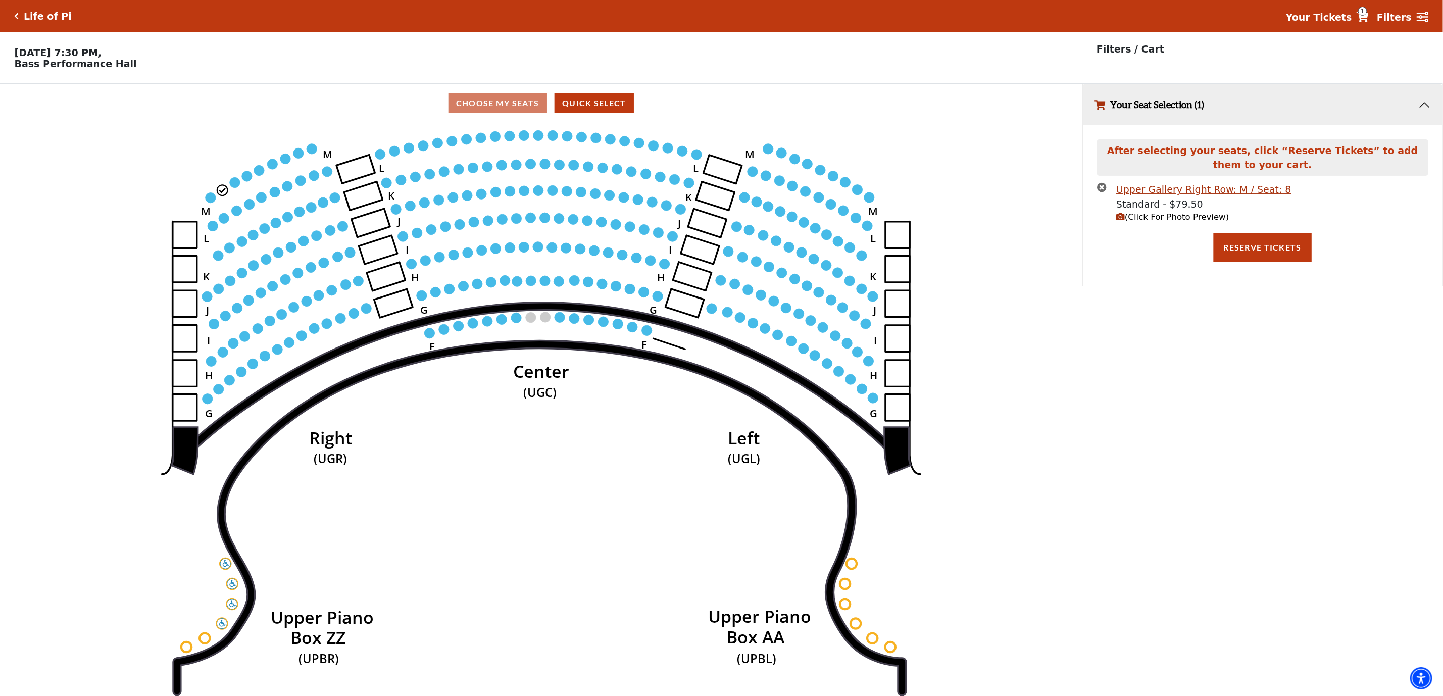
click at [1102, 198] on li "Upper Gallery Right Row: M / Seat: 8 Standard - $79.50 (Click For Photo Preview)" at bounding box center [1262, 202] width 331 height 41
click at [1102, 192] on icon "times-circle" at bounding box center [1102, 187] width 10 height 10
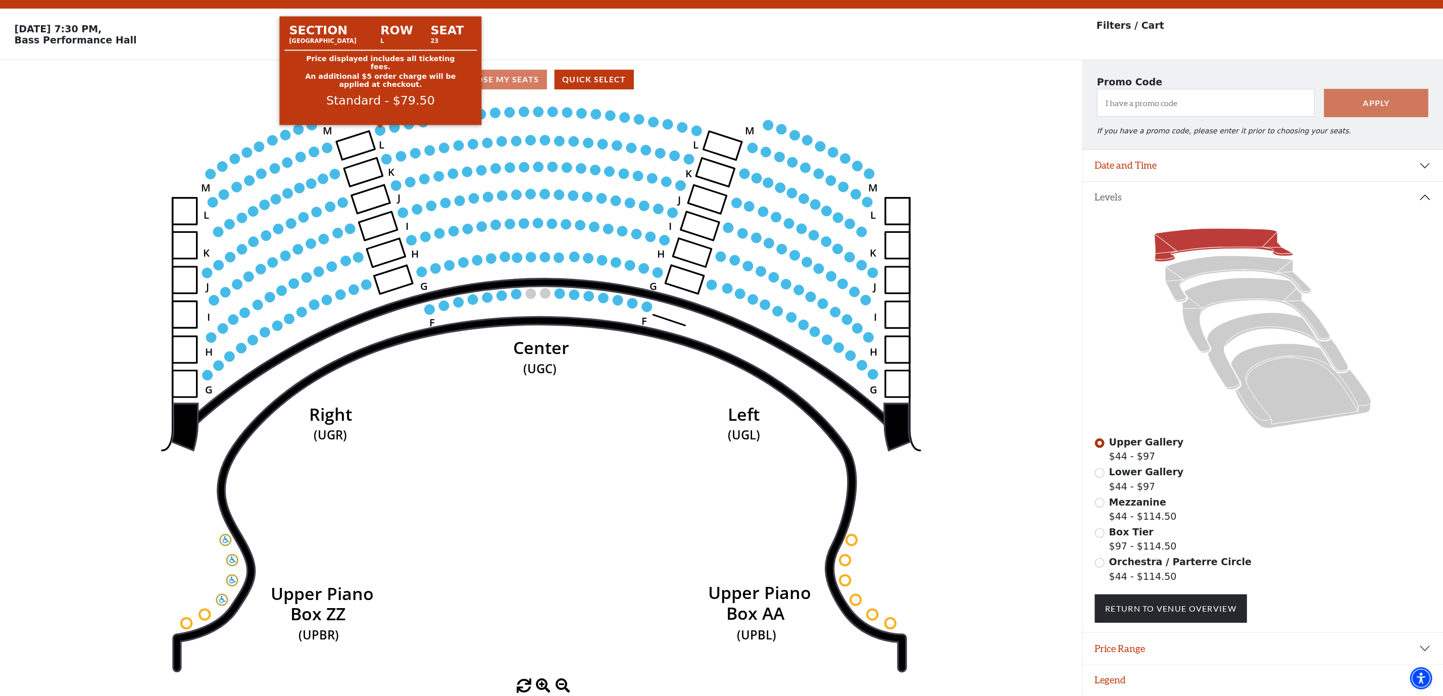
click at [384, 127] on circle at bounding box center [380, 130] width 10 height 10
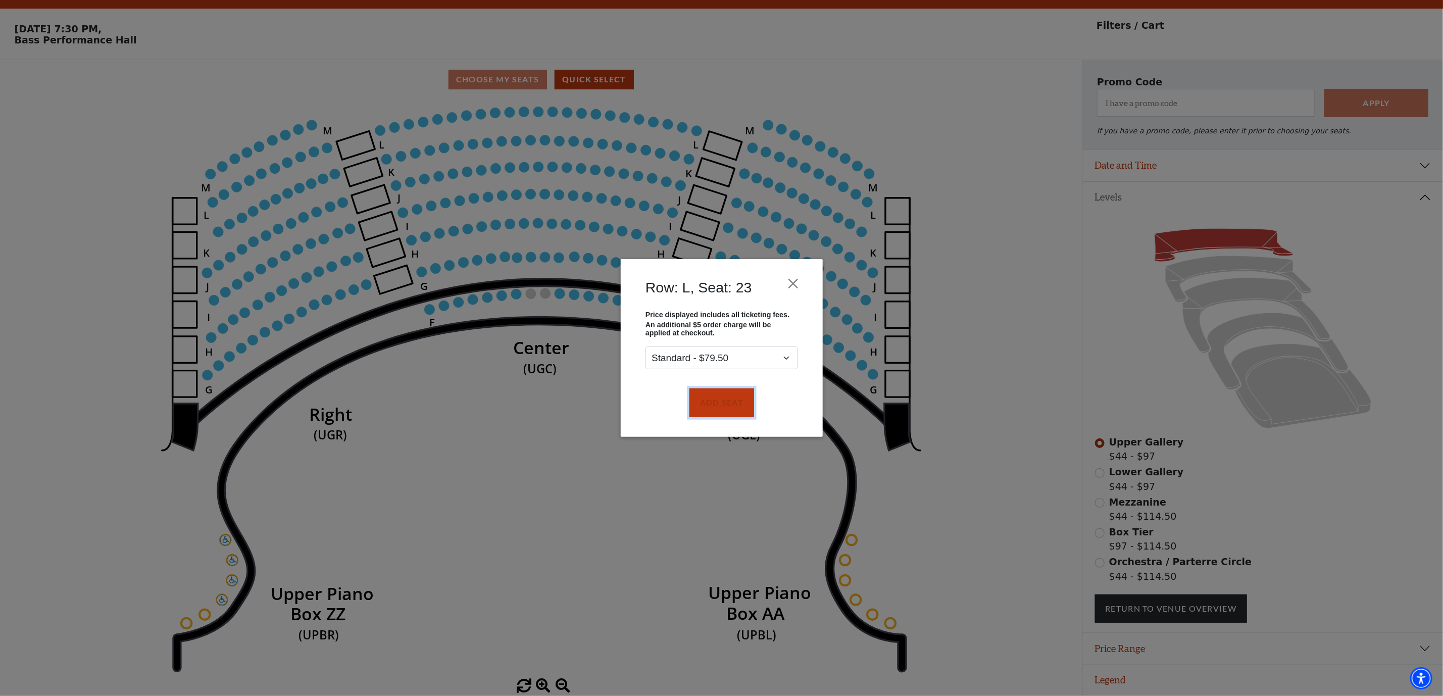
drag, startPoint x: 705, startPoint y: 396, endPoint x: 596, endPoint y: 312, distance: 138.0
click at [706, 396] on button "Add Seat" at bounding box center [721, 402] width 65 height 28
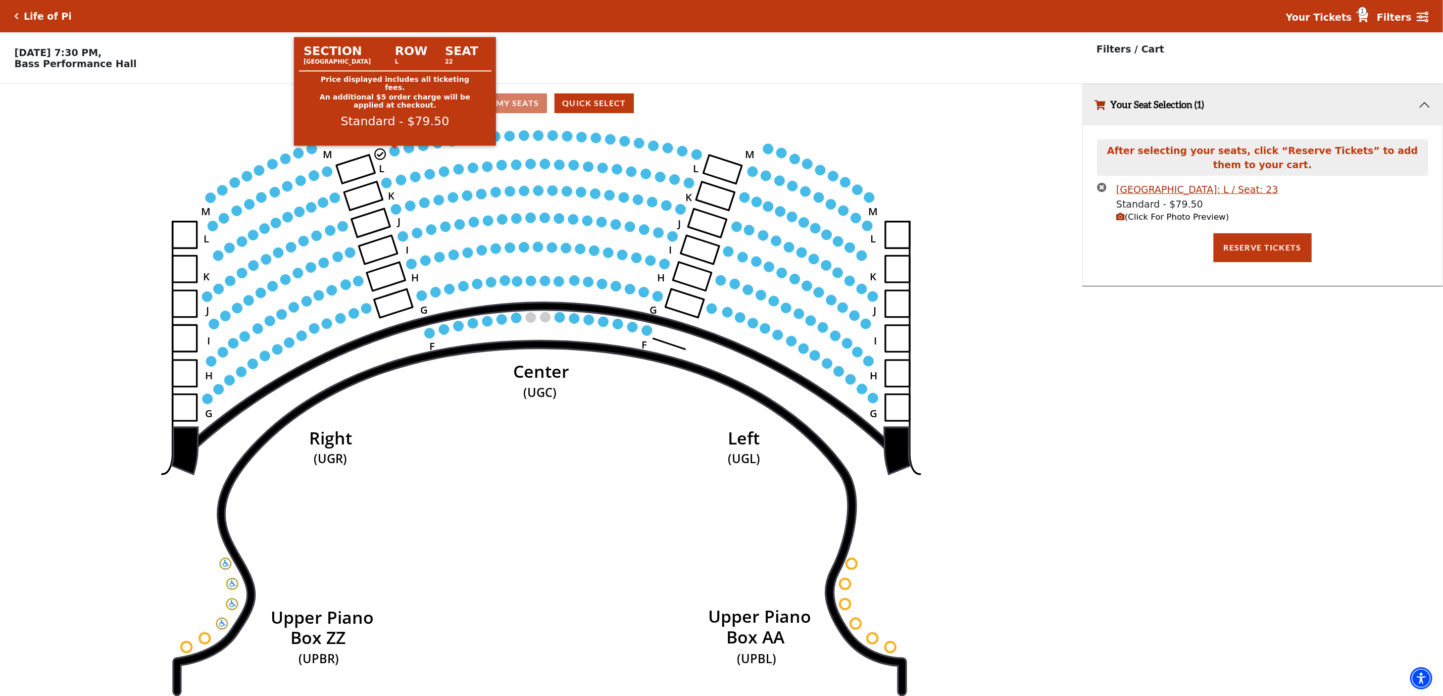
click at [392, 156] on circle at bounding box center [394, 151] width 10 height 10
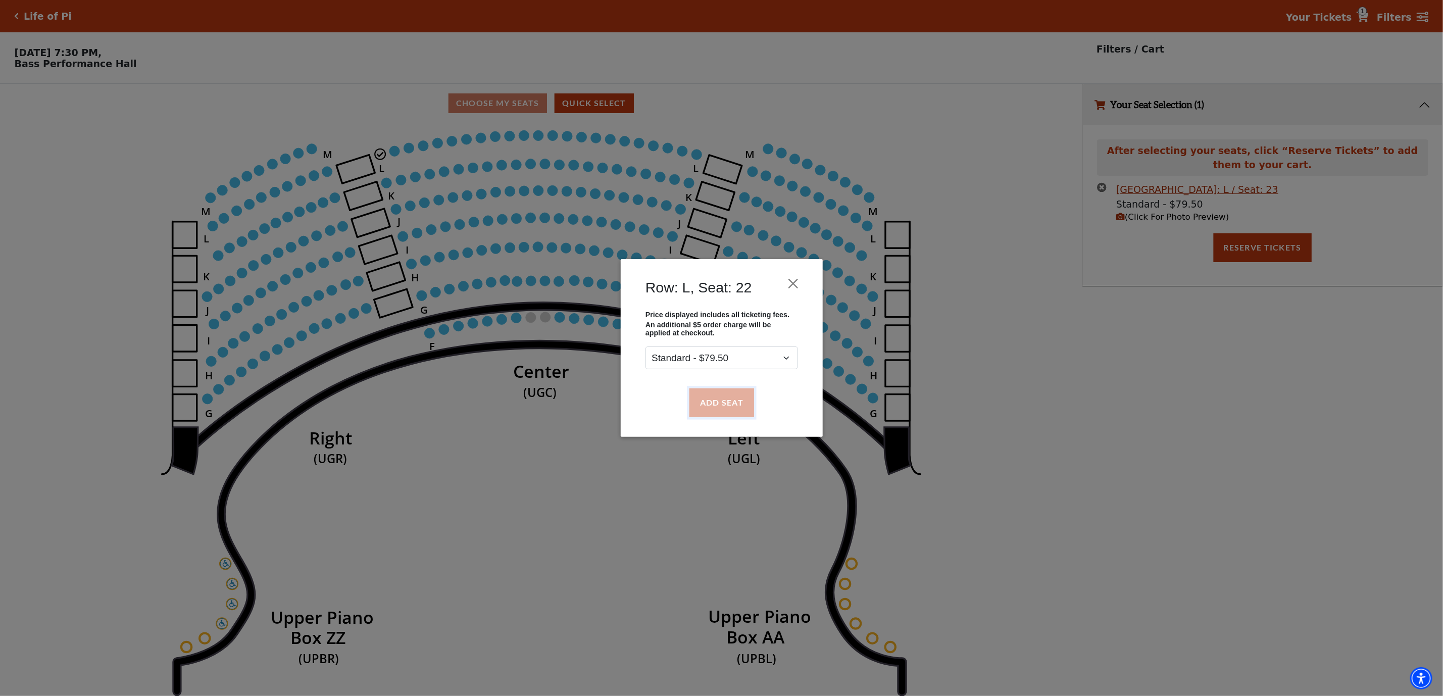
click at [721, 405] on button "Add Seat" at bounding box center [721, 402] width 65 height 28
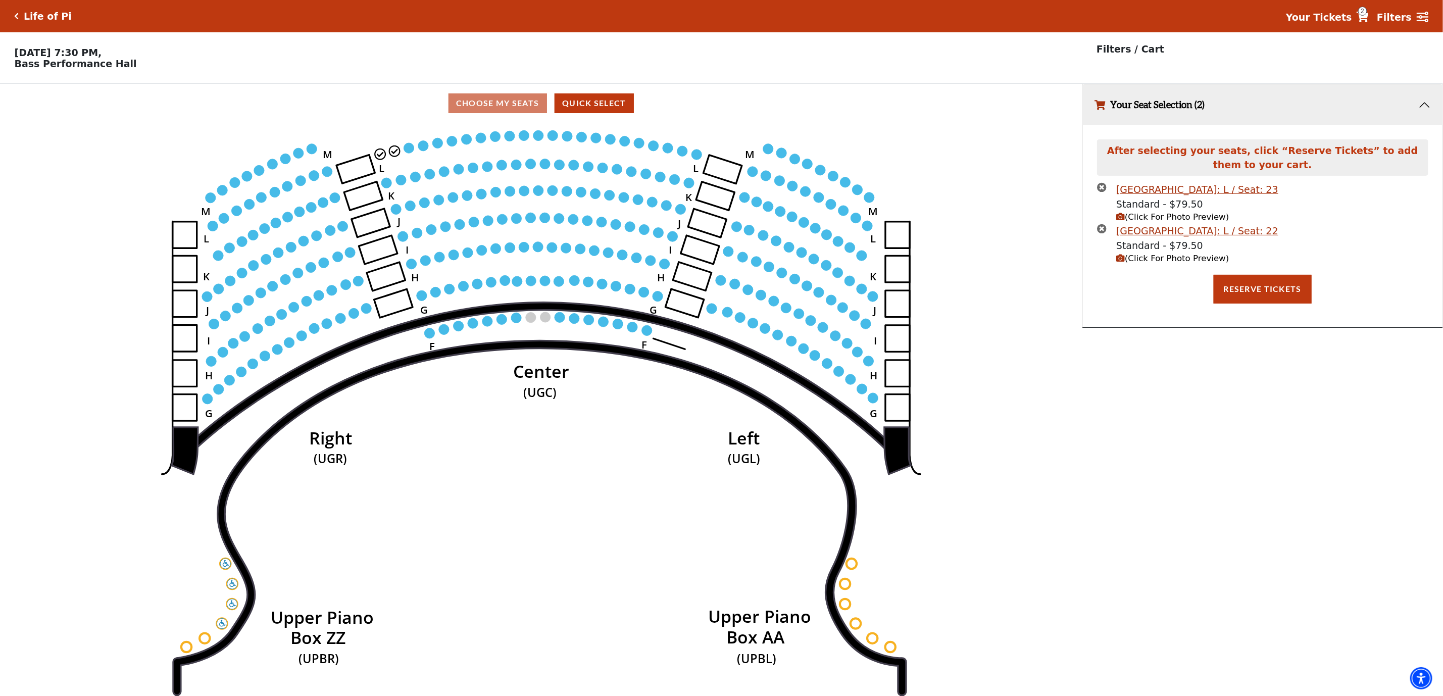
click at [407, 149] on circle at bounding box center [409, 148] width 10 height 10
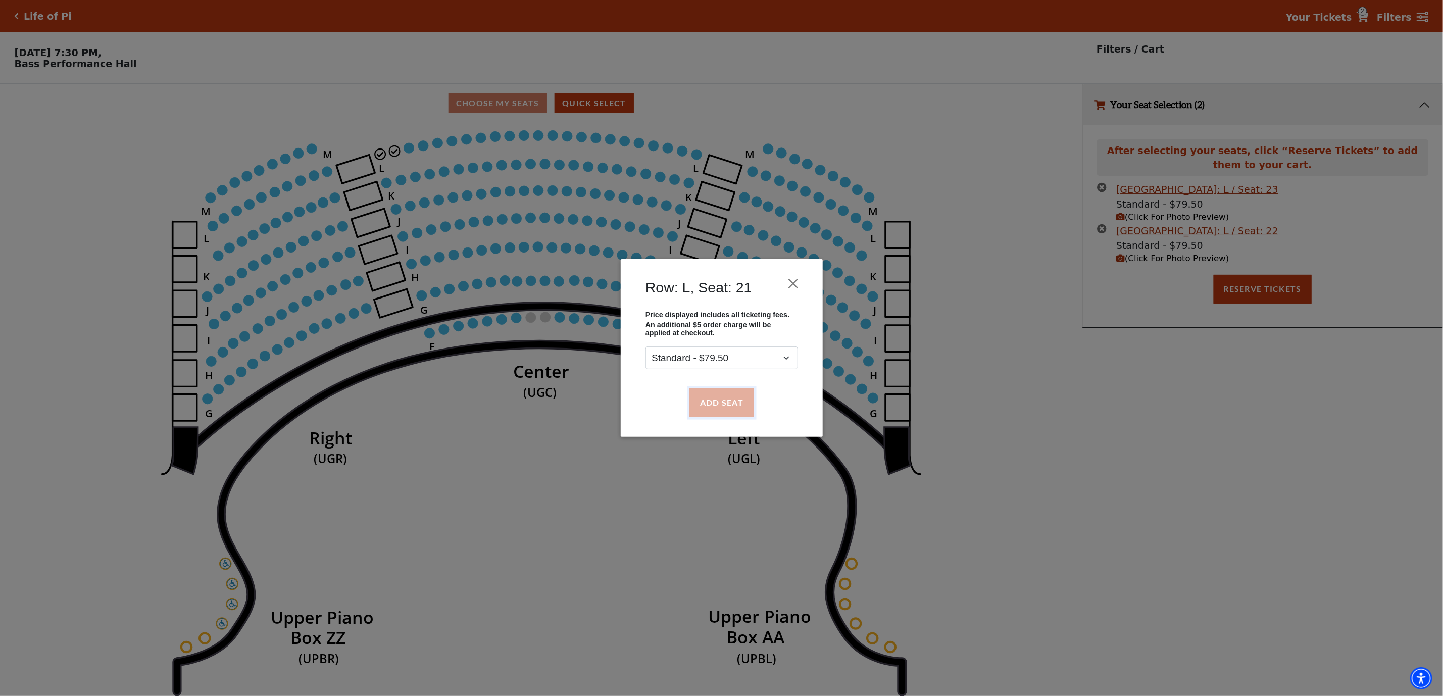
click at [703, 404] on button "Add Seat" at bounding box center [721, 402] width 65 height 28
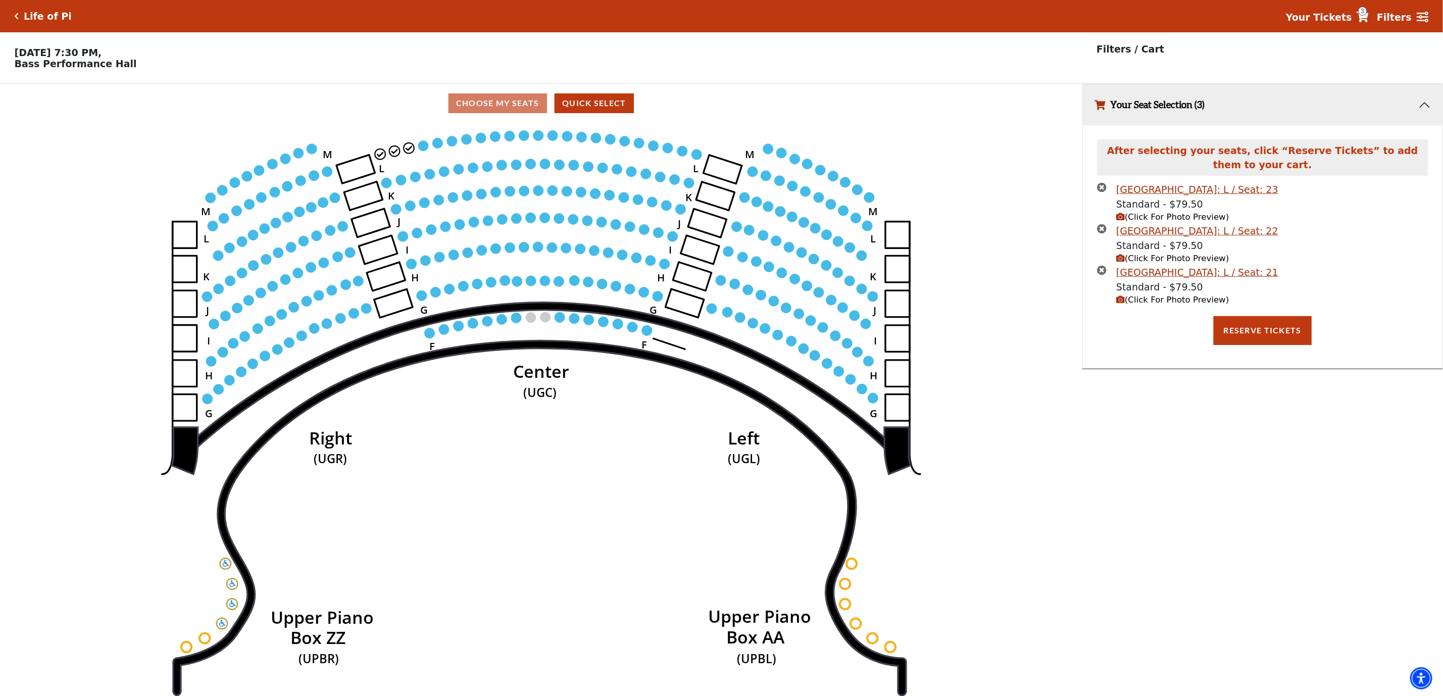
click at [421, 149] on circle at bounding box center [423, 145] width 10 height 10
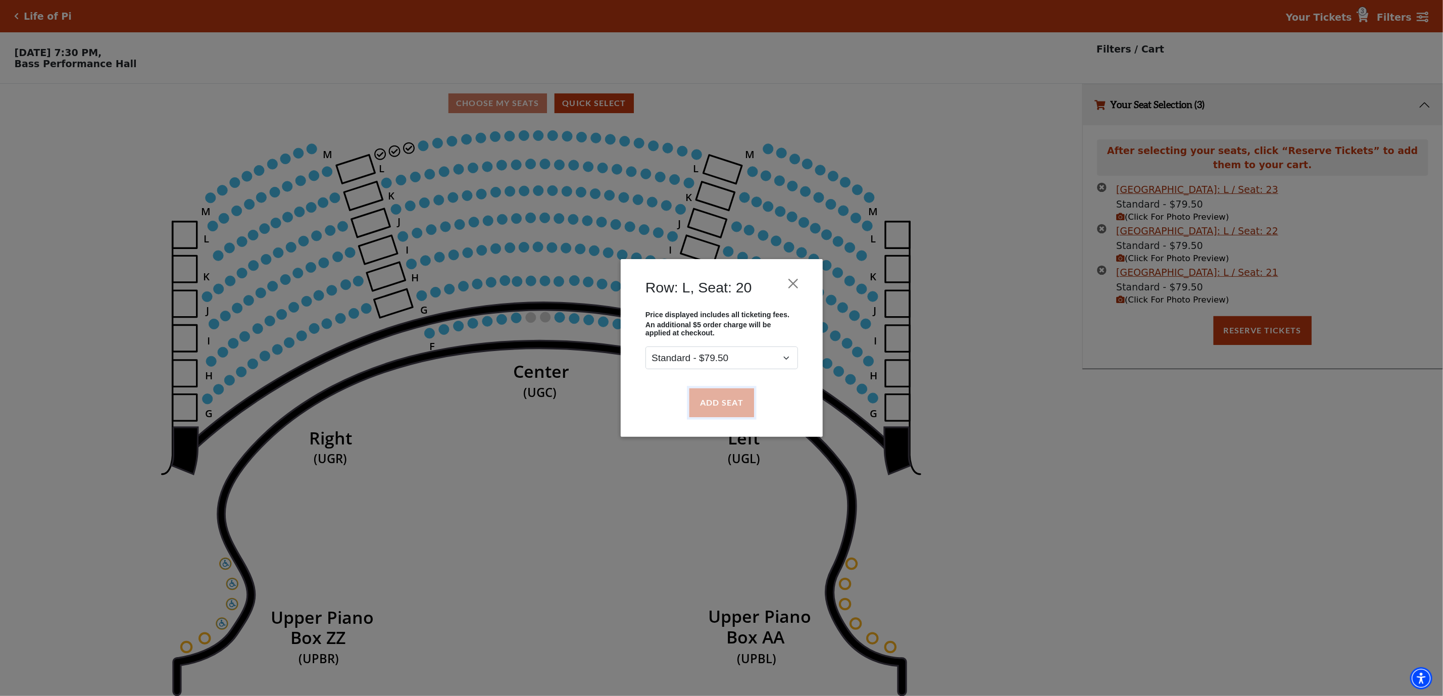
click at [709, 405] on button "Add Seat" at bounding box center [721, 402] width 65 height 28
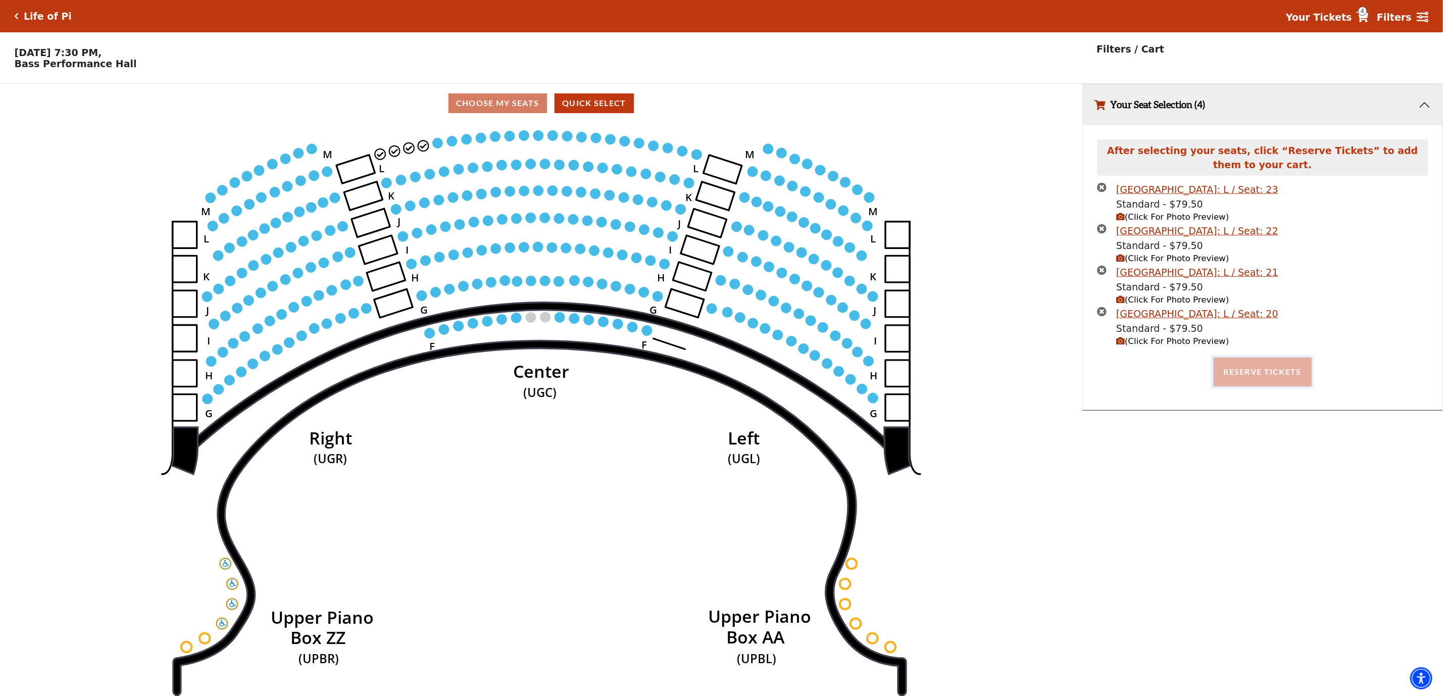
click at [1263, 369] on button "Reserve Tickets" at bounding box center [1263, 372] width 98 height 28
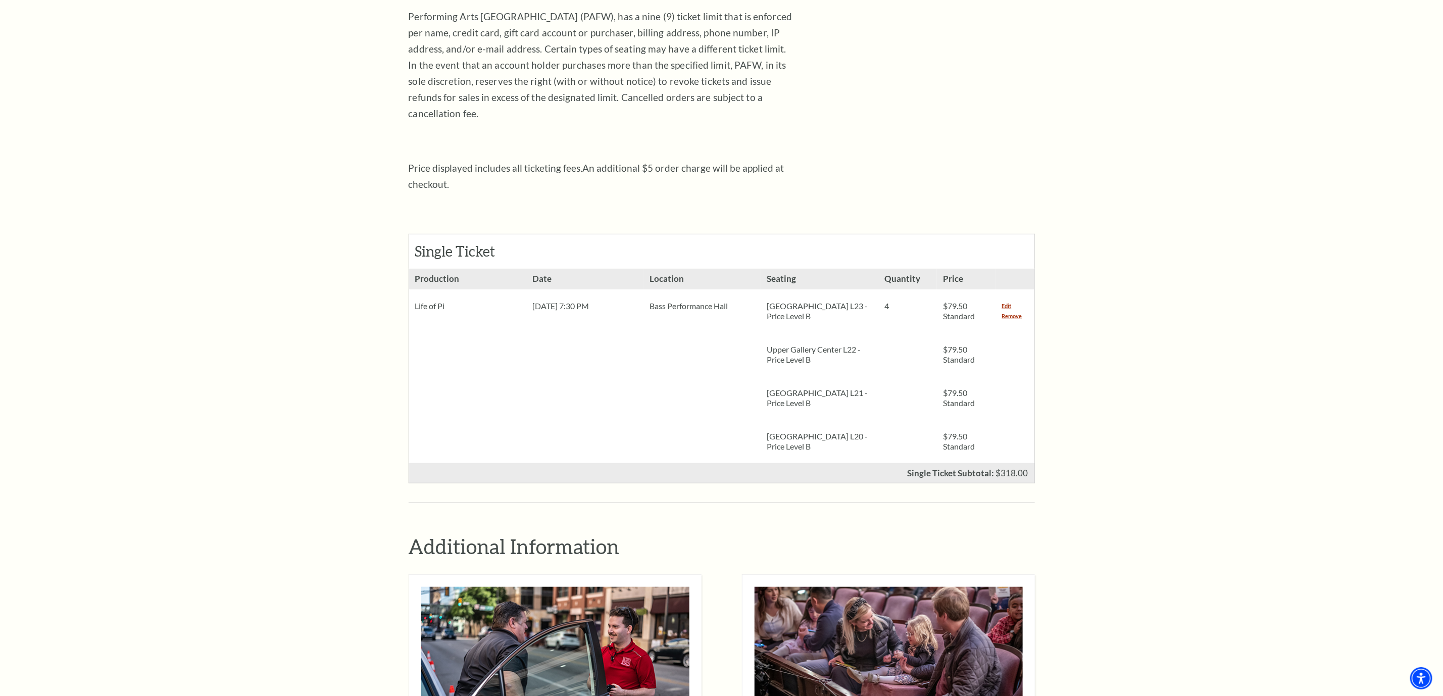
scroll to position [227, 0]
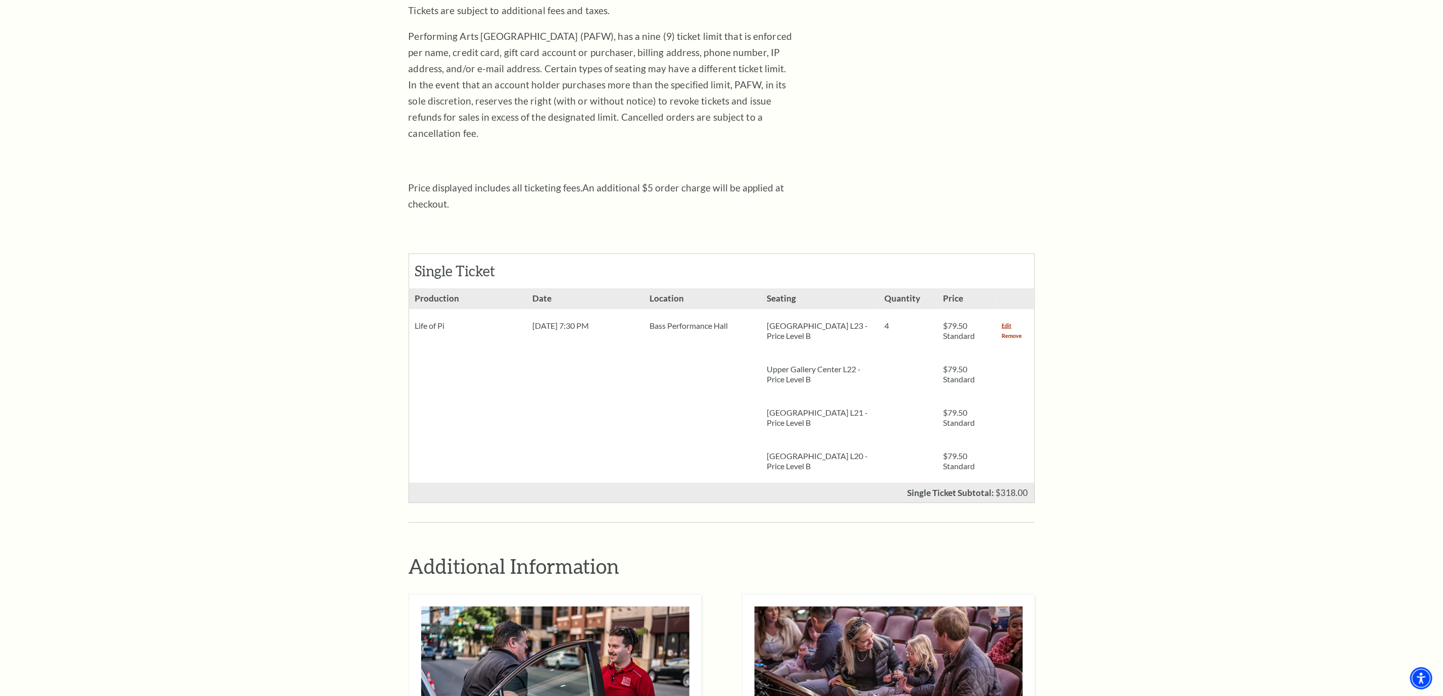
click at [1007, 331] on link "Remove" at bounding box center [1012, 336] width 20 height 10
